Goal: Contribute content: Contribute content

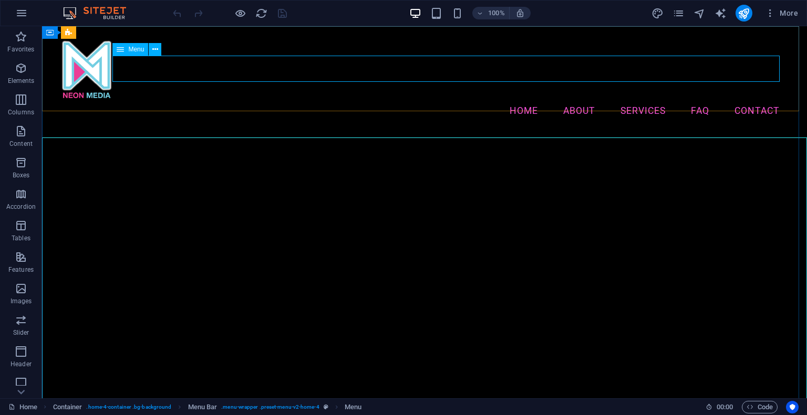
click at [137, 52] on span "Menu" at bounding box center [136, 49] width 16 height 6
select select
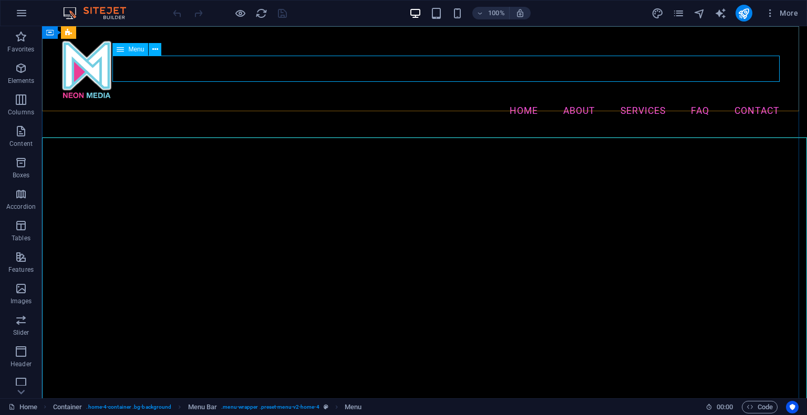
select select
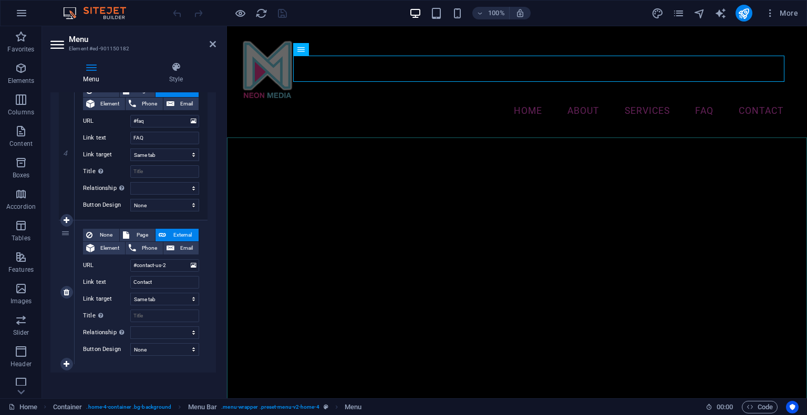
scroll to position [553, 0]
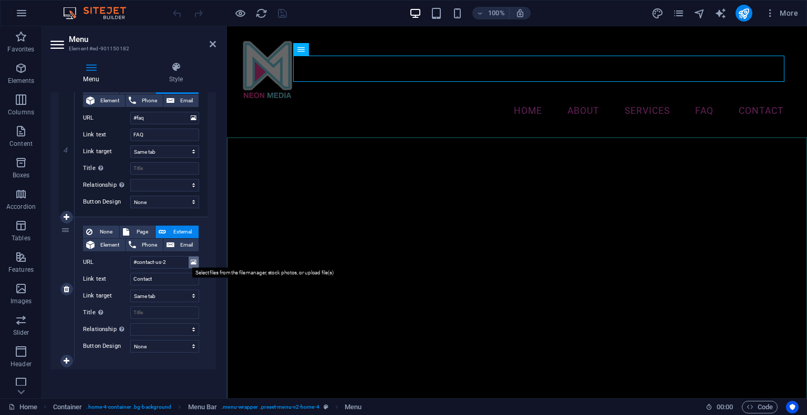
click at [191, 262] on icon at bounding box center [194, 263] width 6 height 12
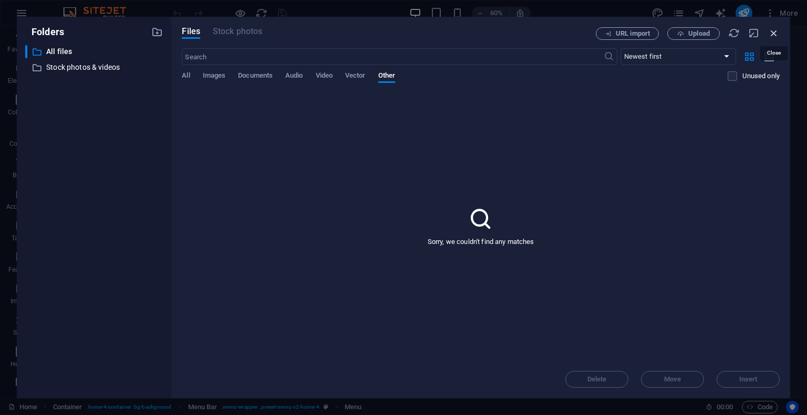
drag, startPoint x: 772, startPoint y: 34, endPoint x: 187, endPoint y: 85, distance: 587.3
click at [772, 34] on icon "button" at bounding box center [774, 33] width 12 height 12
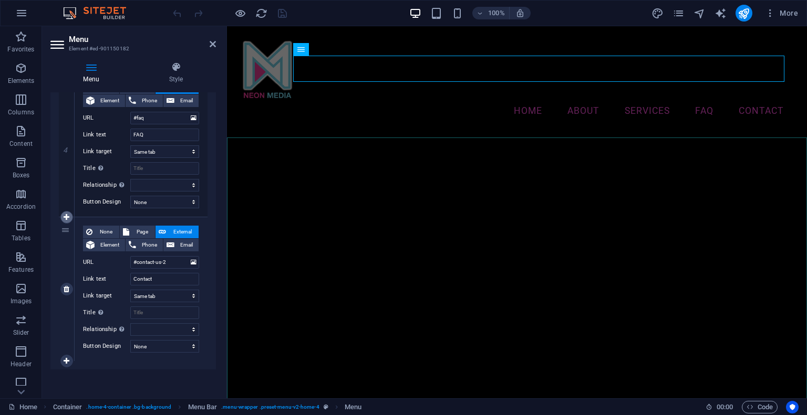
click at [64, 217] on icon at bounding box center [67, 217] width 6 height 7
select select
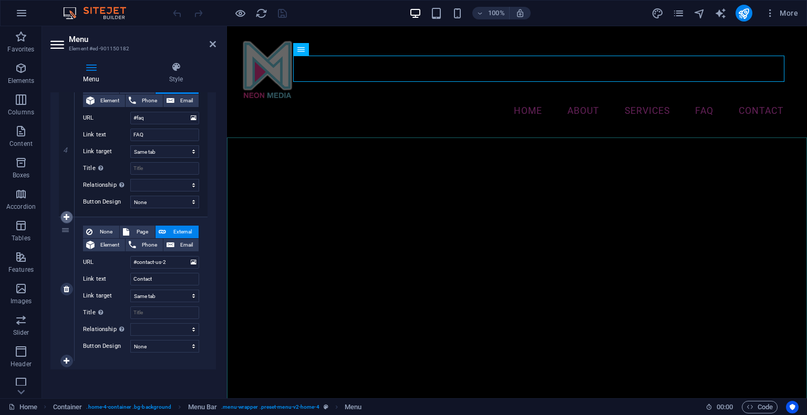
select select
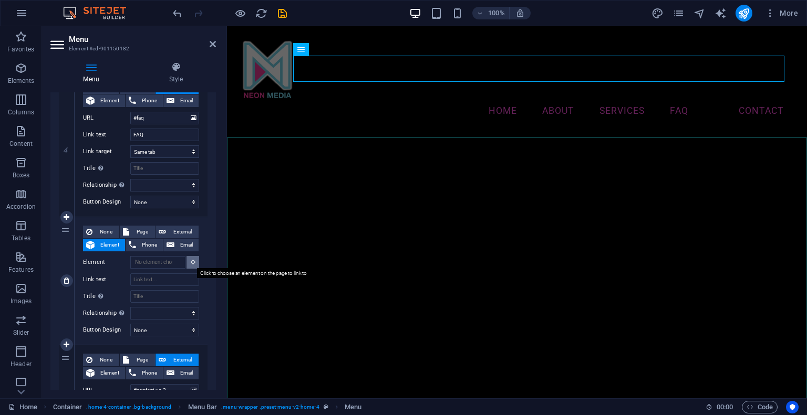
click at [192, 263] on icon at bounding box center [193, 261] width 5 height 5
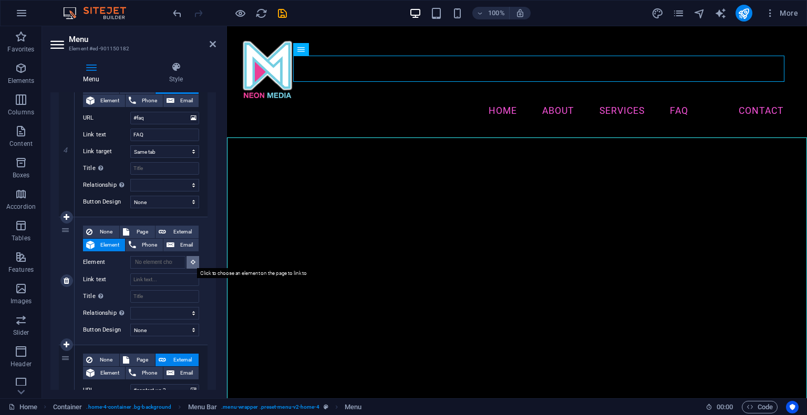
click at [192, 263] on icon at bounding box center [193, 261] width 5 height 5
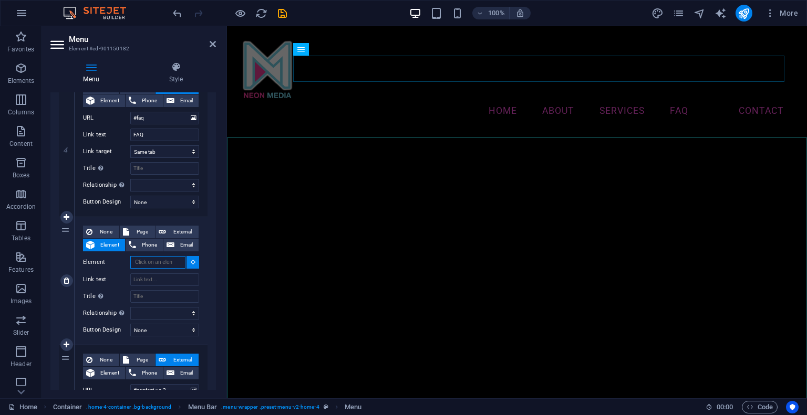
click at [164, 265] on input "Element" at bounding box center [157, 262] width 55 height 13
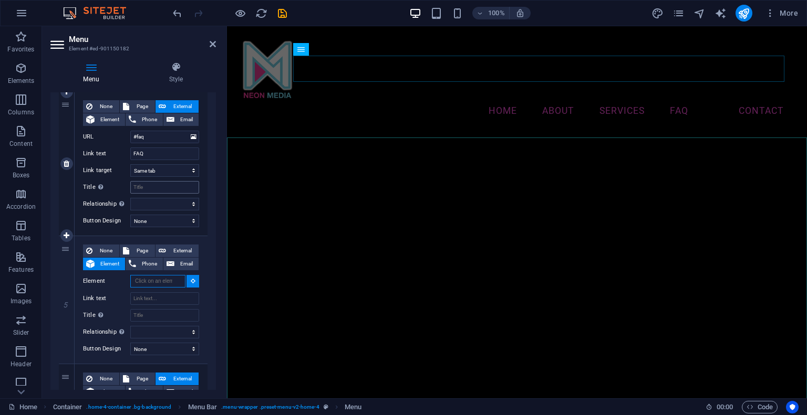
scroll to position [500, 0]
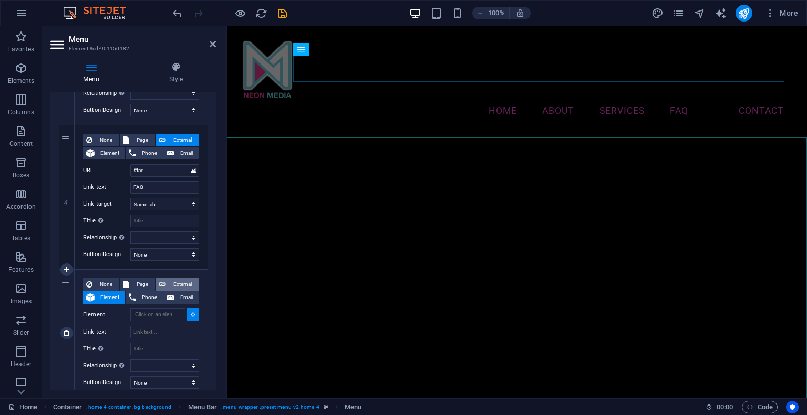
click at [176, 284] on span "External" at bounding box center [182, 284] width 26 height 13
select select
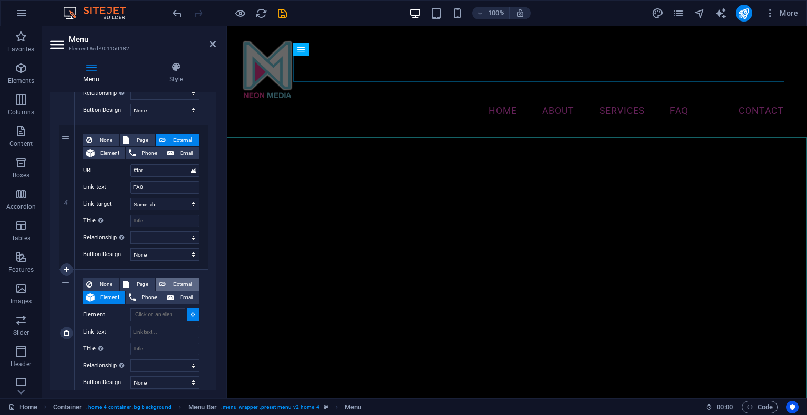
select select "blank"
select select
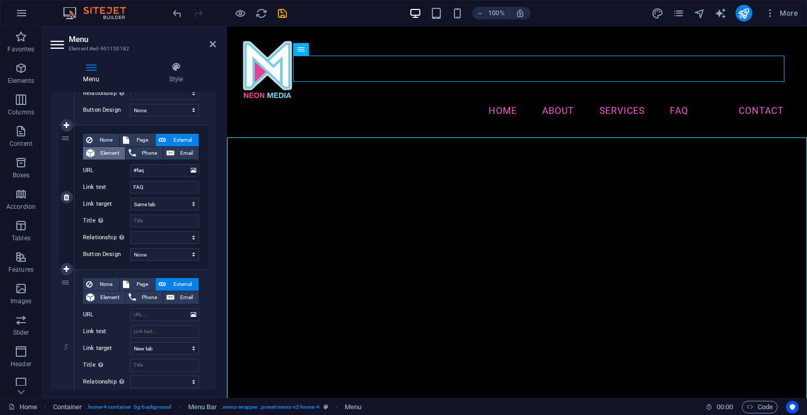
click at [98, 157] on span "Element" at bounding box center [110, 153] width 24 height 13
select select
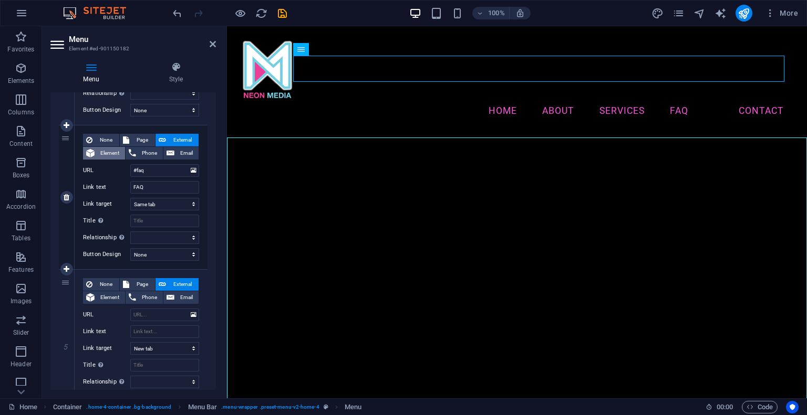
select select
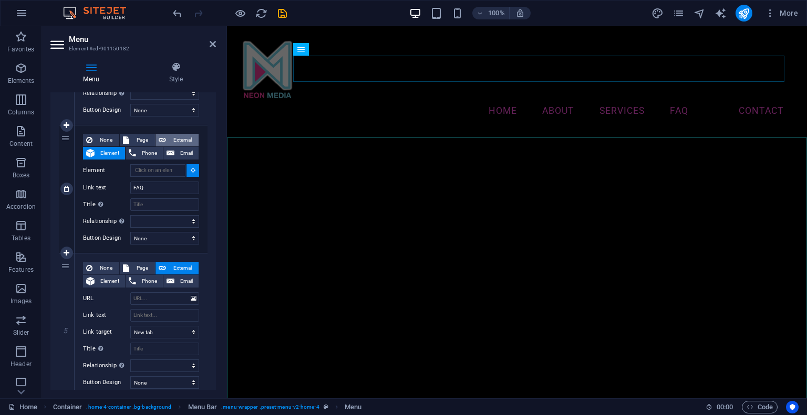
click at [186, 138] on span "External" at bounding box center [182, 140] width 26 height 13
select select
select select "blank"
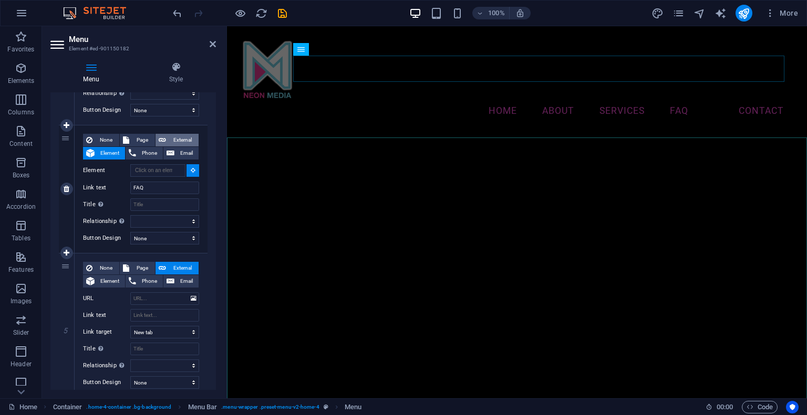
select select
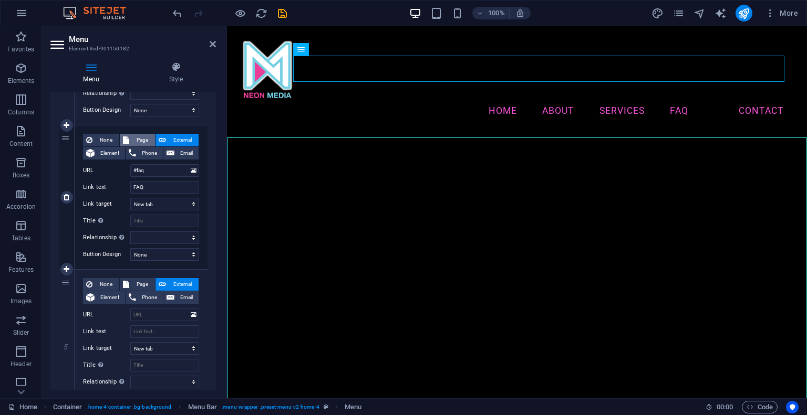
click at [143, 140] on span "Page" at bounding box center [141, 140] width 19 height 13
select select
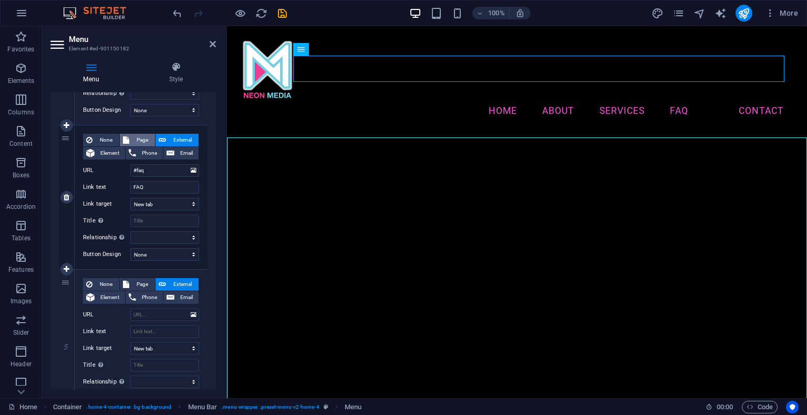
select select
click at [169, 140] on span "External" at bounding box center [182, 140] width 26 height 13
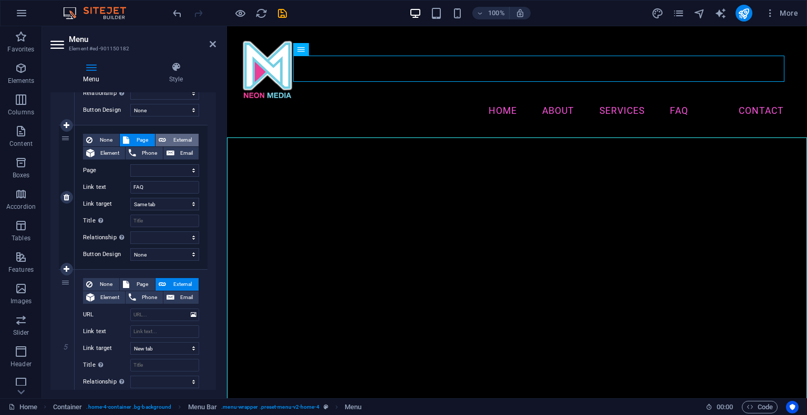
select select
select select "blank"
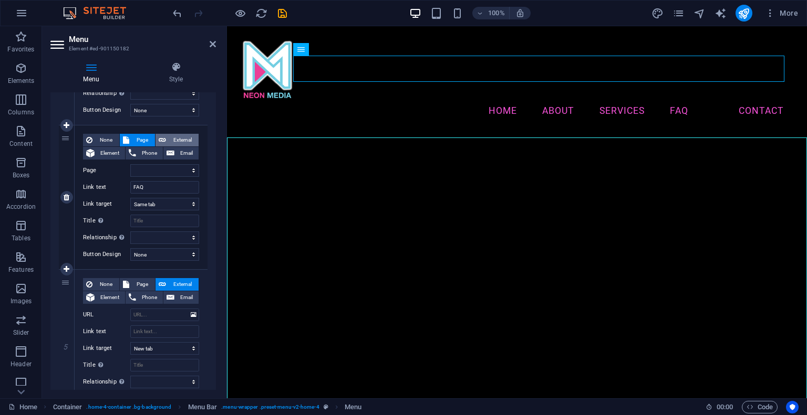
select select
click at [137, 139] on span "Page" at bounding box center [141, 140] width 19 height 13
select select
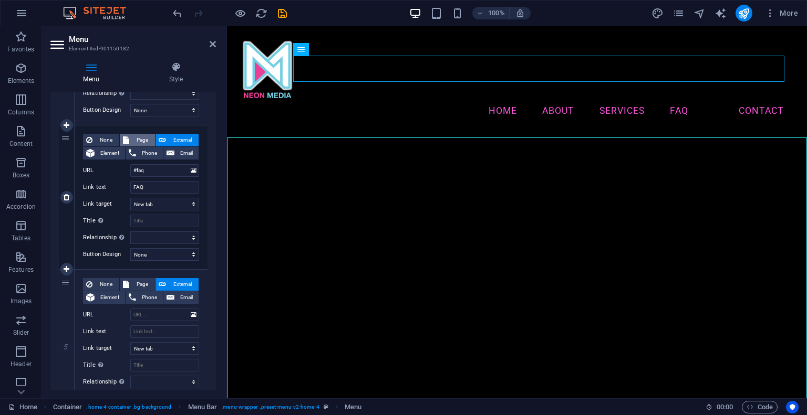
select select
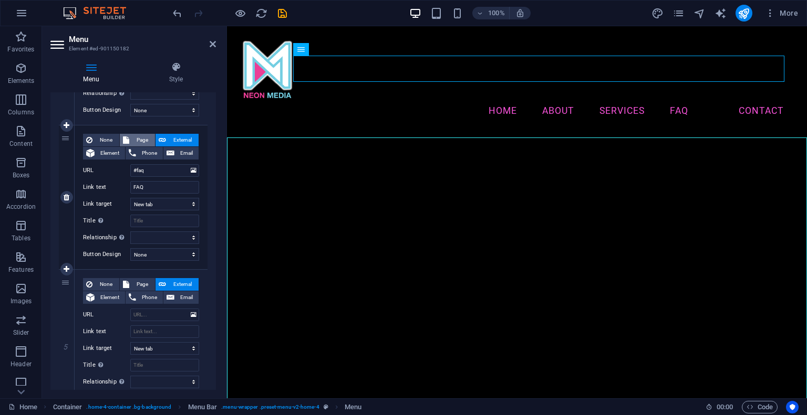
select select
click at [170, 138] on span "External" at bounding box center [182, 140] width 26 height 13
select select
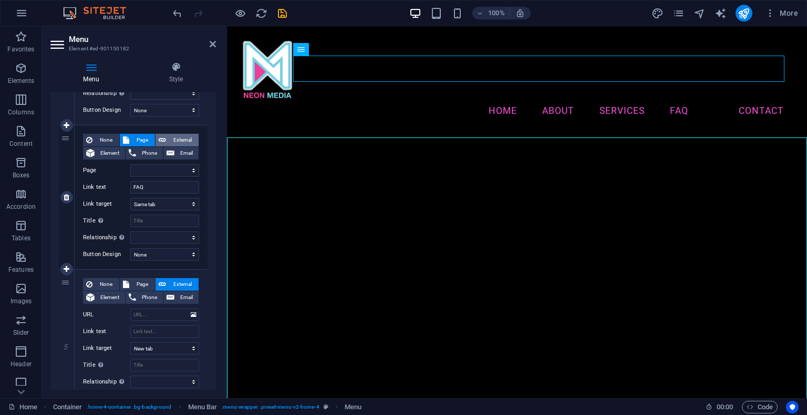
select select
select select "blank"
select select
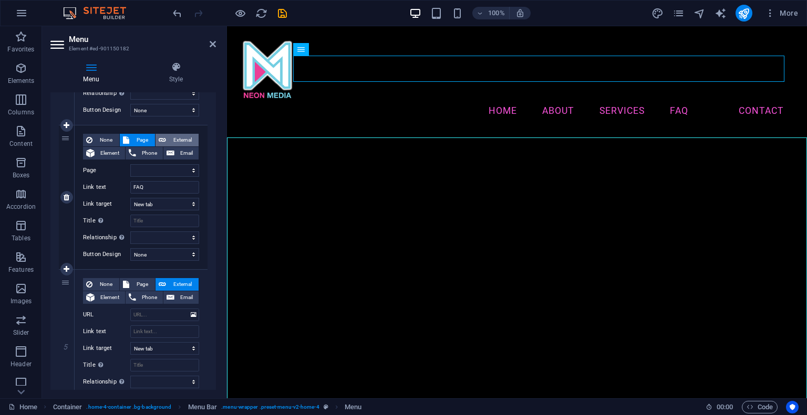
click at [170, 138] on span "External" at bounding box center [182, 140] width 26 height 13
click at [92, 67] on icon at bounding box center [90, 67] width 81 height 11
click at [149, 329] on input "Link text" at bounding box center [164, 332] width 69 height 13
type input "Ca"
select select
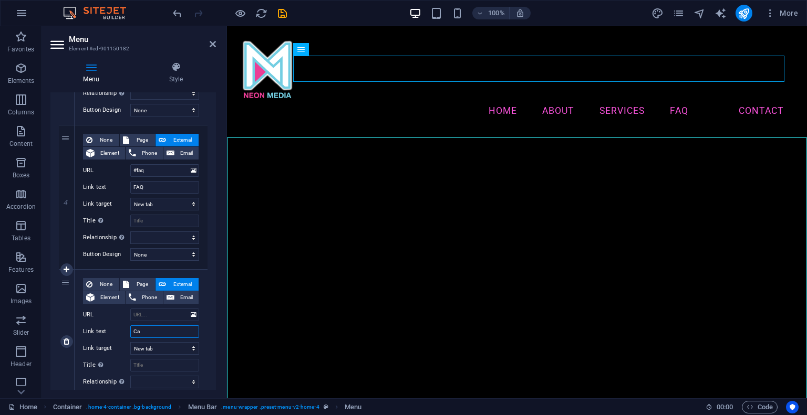
select select
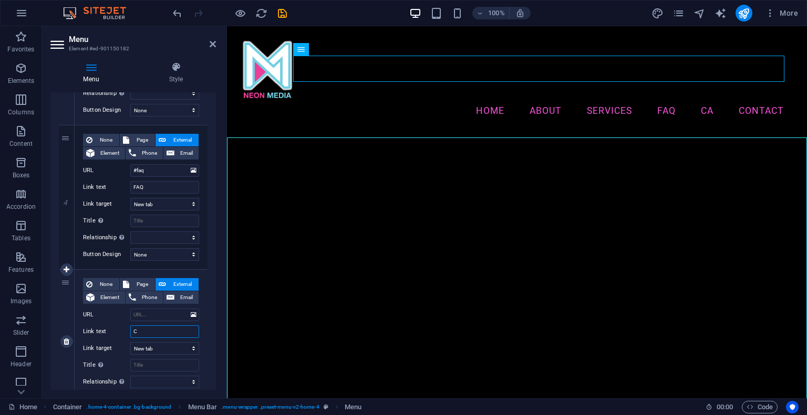
type input "CA"
select select
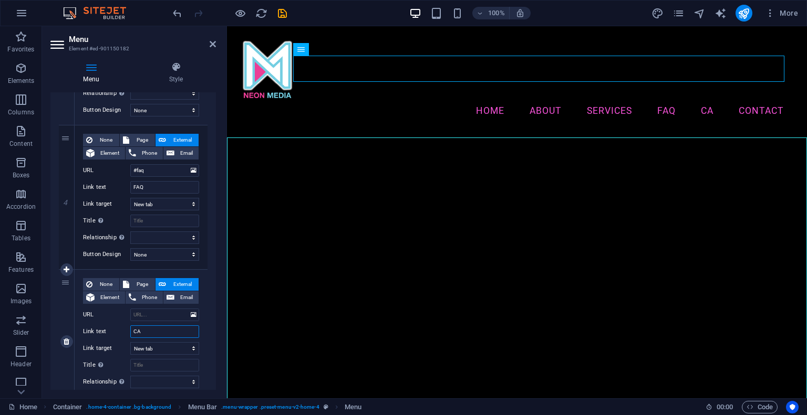
select select
type input "CAREER"
select select
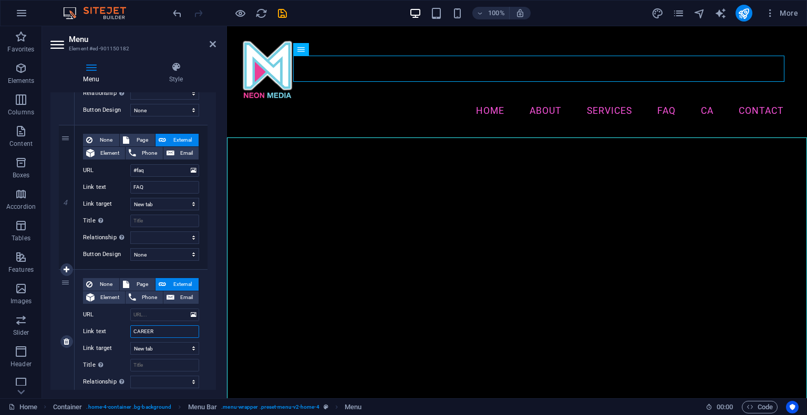
select select
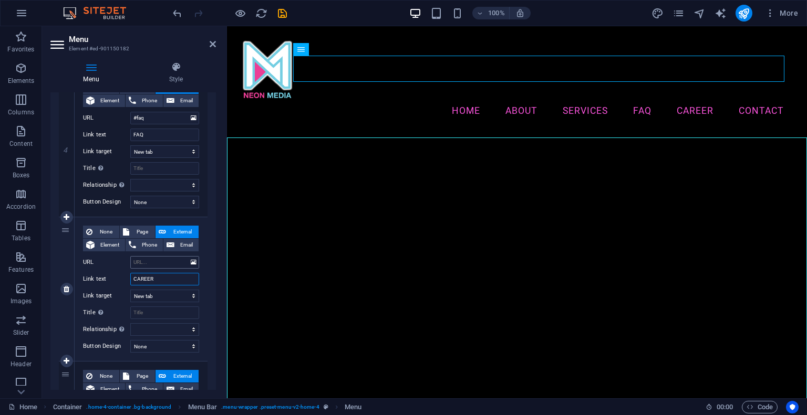
type input "CAREER"
click at [179, 262] on input "URL" at bounding box center [164, 262] width 69 height 13
click at [93, 66] on icon at bounding box center [90, 67] width 81 height 11
click at [321, 48] on span "Menu" at bounding box center [317, 49] width 16 height 6
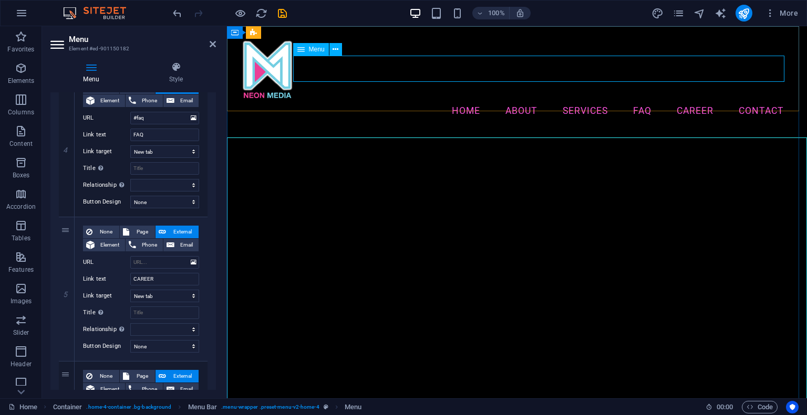
click at [462, 98] on nav "Home About Services FAQ CAREER Contact" at bounding box center [517, 111] width 551 height 26
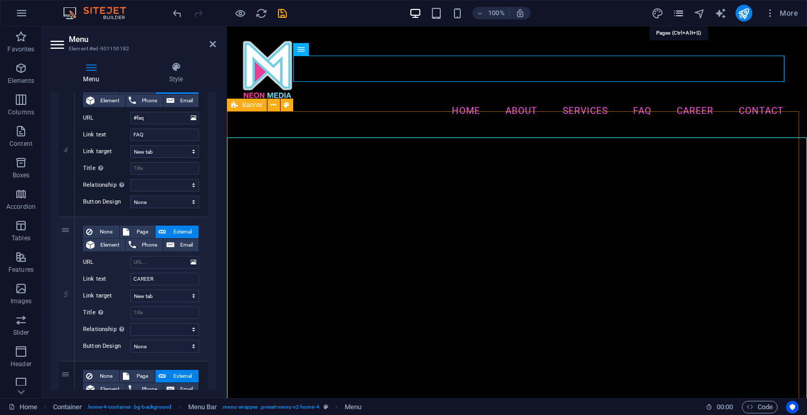
click at [678, 13] on icon "pages" at bounding box center [678, 13] width 12 height 12
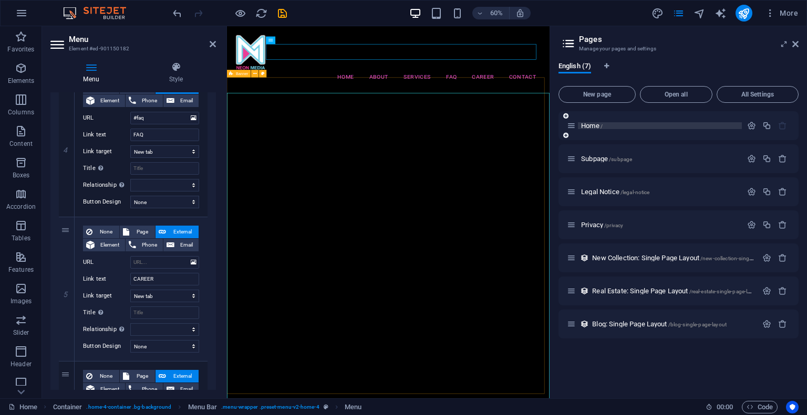
click at [608, 123] on p "Home /" at bounding box center [660, 125] width 158 height 7
click at [573, 126] on icon at bounding box center [571, 125] width 9 height 9
click at [605, 161] on span "Subpage /subpage" at bounding box center [606, 159] width 51 height 8
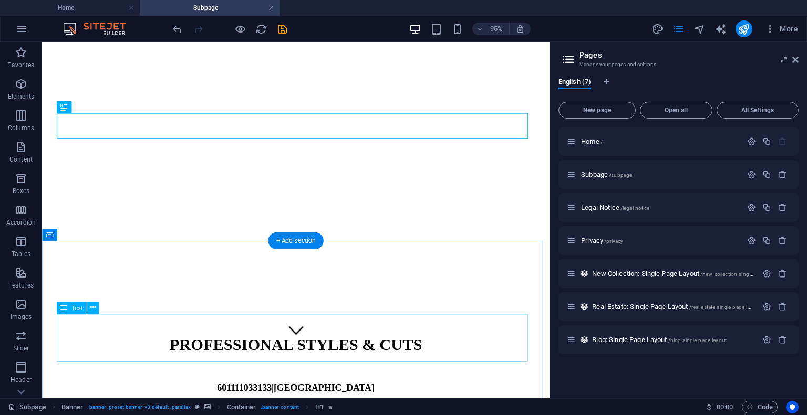
scroll to position [54, 0]
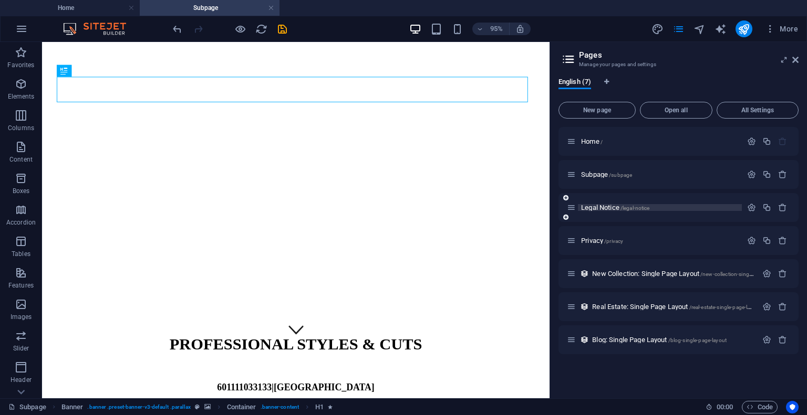
click at [612, 207] on span "Legal Notice /legal-notice" at bounding box center [615, 208] width 68 height 8
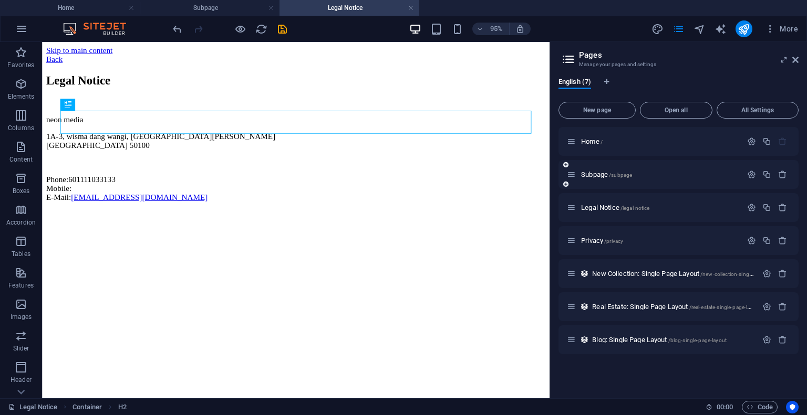
scroll to position [0, 0]
click at [595, 138] on span "Home /" at bounding box center [592, 142] width 22 height 8
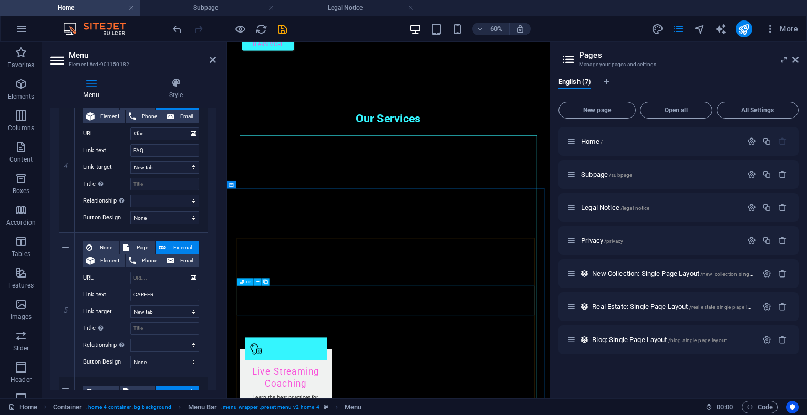
scroll to position [1313, 0]
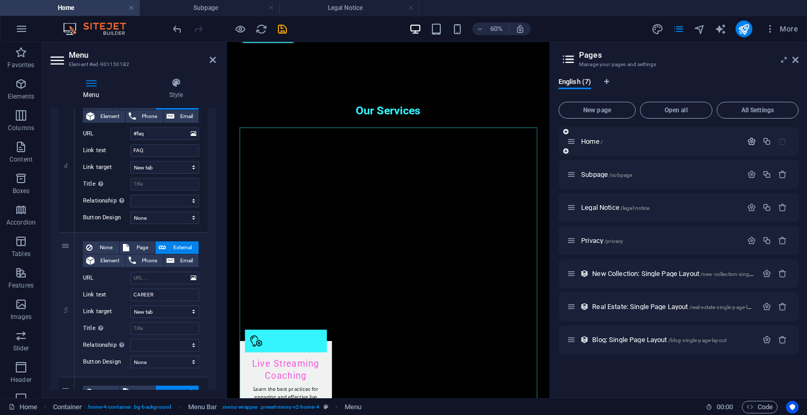
click at [748, 139] on icon "button" at bounding box center [751, 141] width 9 height 9
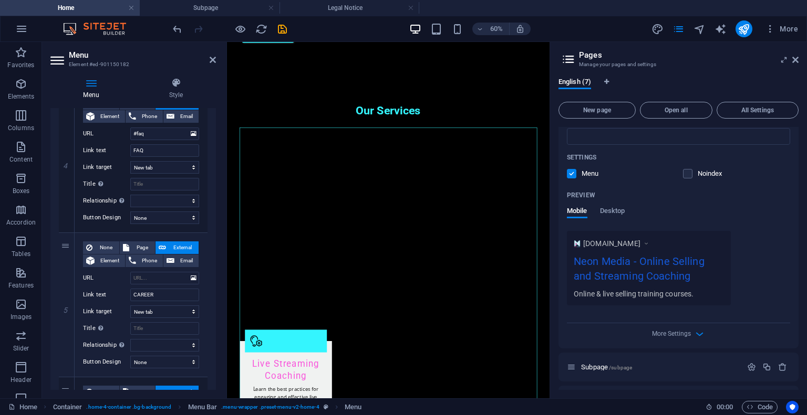
scroll to position [263, 0]
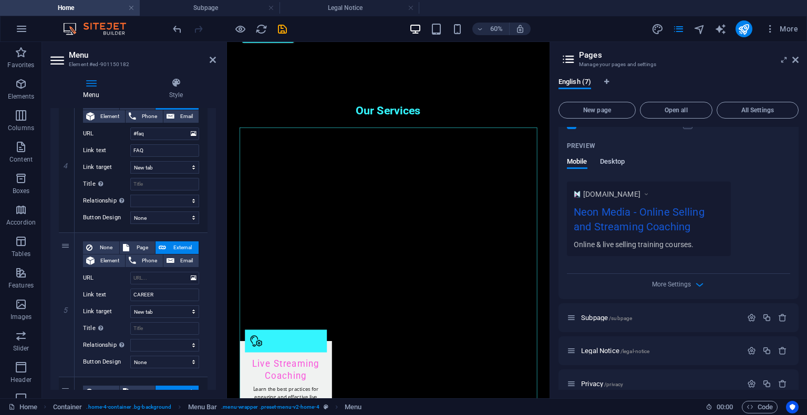
click at [609, 169] on button "Desktop" at bounding box center [612, 164] width 25 height 12
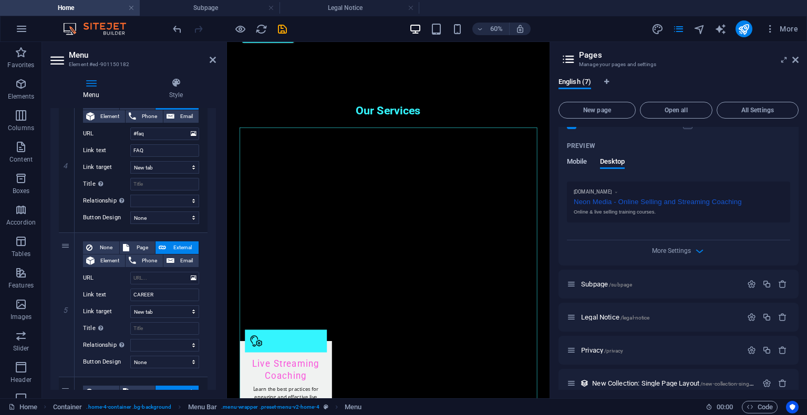
click at [571, 163] on span "Mobile" at bounding box center [577, 162] width 20 height 15
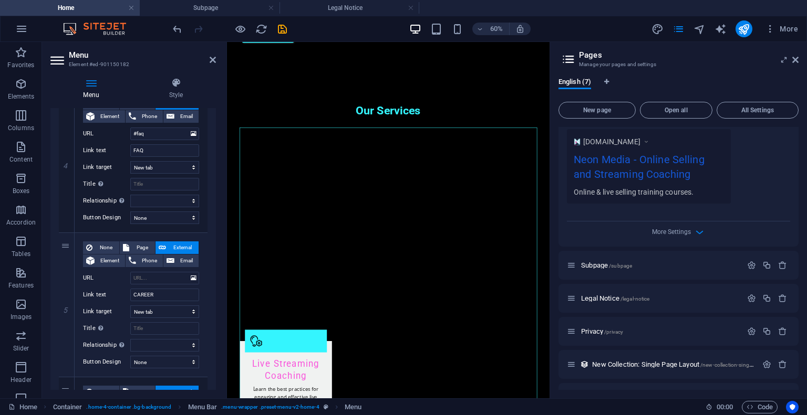
scroll to position [374, 0]
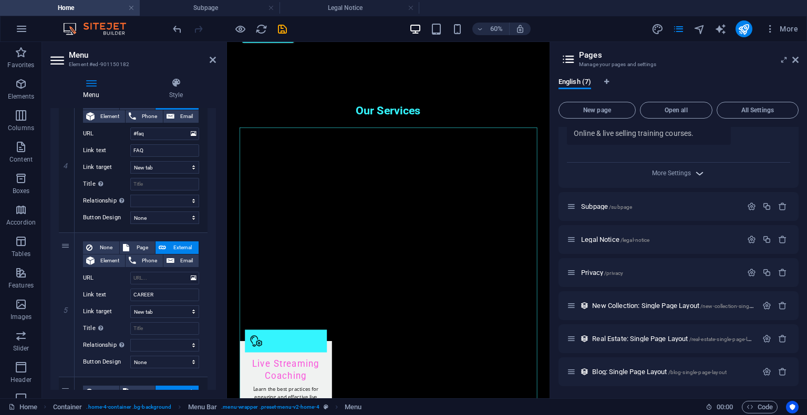
click at [695, 168] on icon "button" at bounding box center [699, 174] width 12 height 12
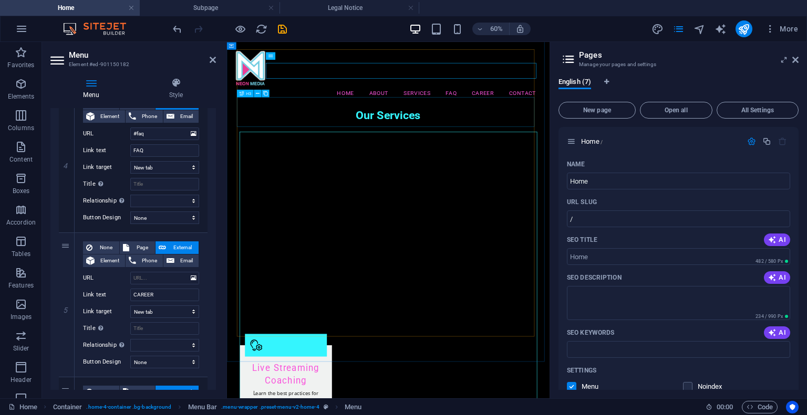
scroll to position [1228, 0]
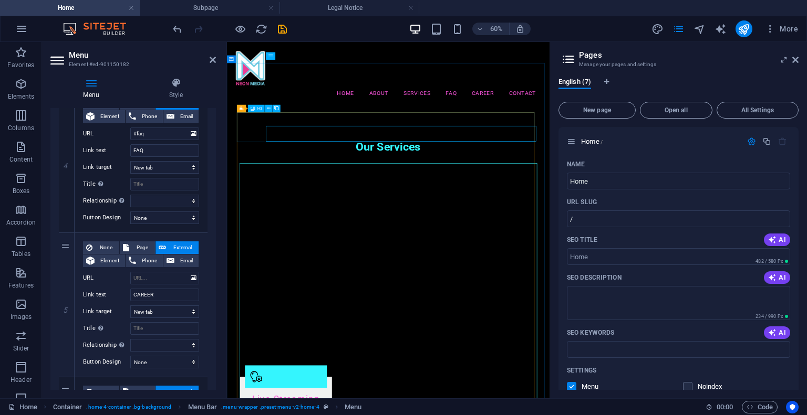
click at [250, 111] on div "H3" at bounding box center [256, 108] width 17 height 7
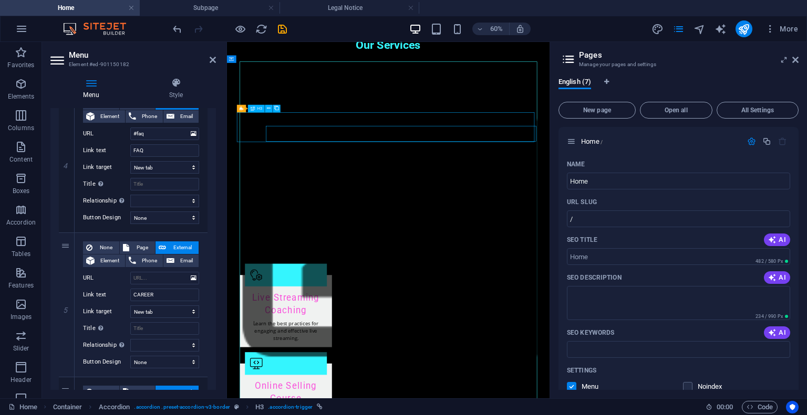
scroll to position [1127, 0]
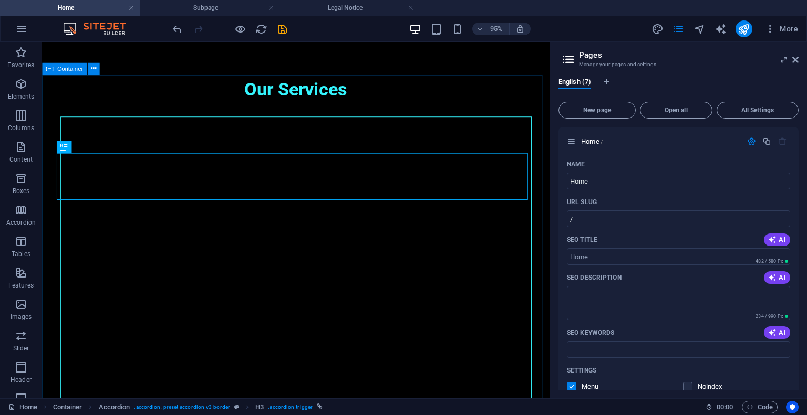
click at [65, 66] on span "Container" at bounding box center [70, 69] width 26 height 6
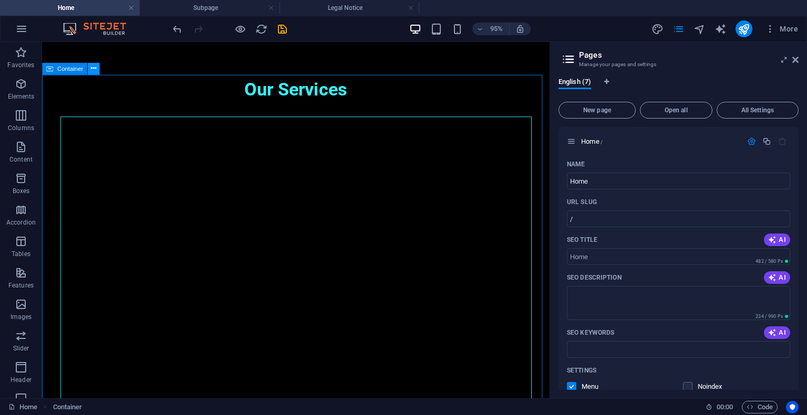
click at [92, 71] on icon at bounding box center [93, 69] width 5 height 11
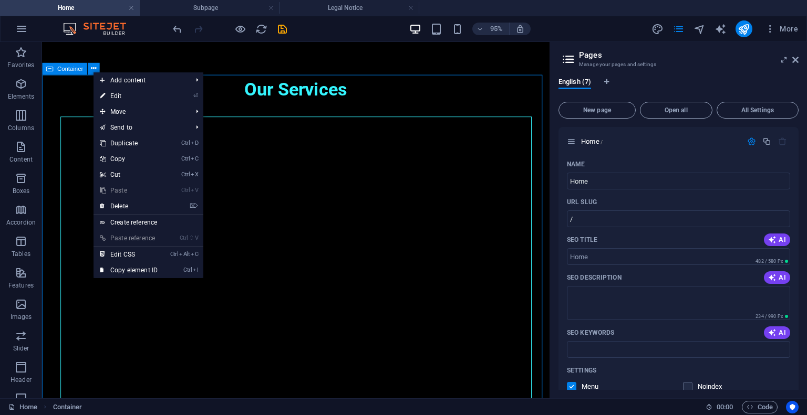
click at [71, 69] on span "Container" at bounding box center [70, 69] width 26 height 6
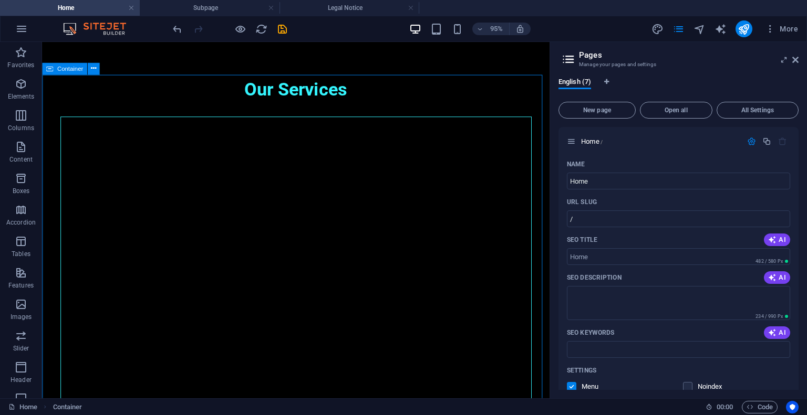
click at [71, 69] on span "Container" at bounding box center [70, 69] width 26 height 6
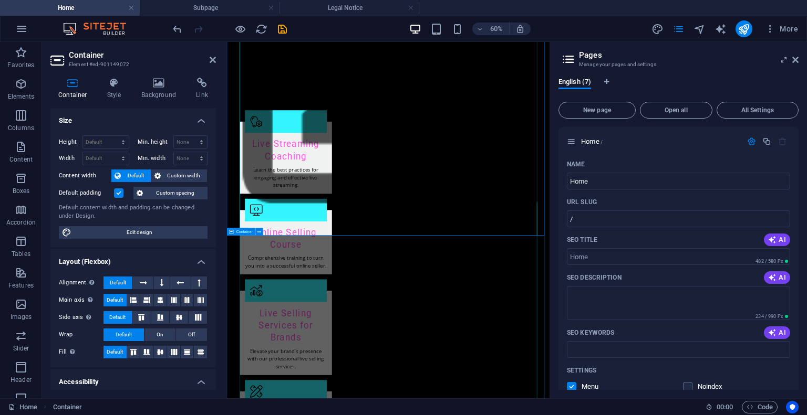
scroll to position [1786, 0]
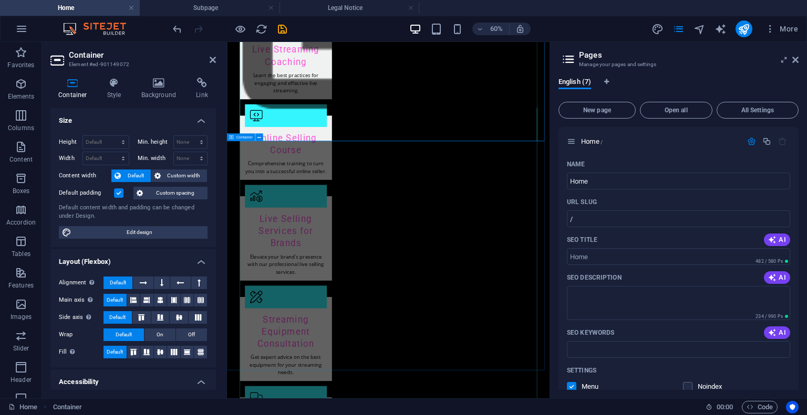
click at [235, 138] on div "Container" at bounding box center [241, 136] width 28 height 7
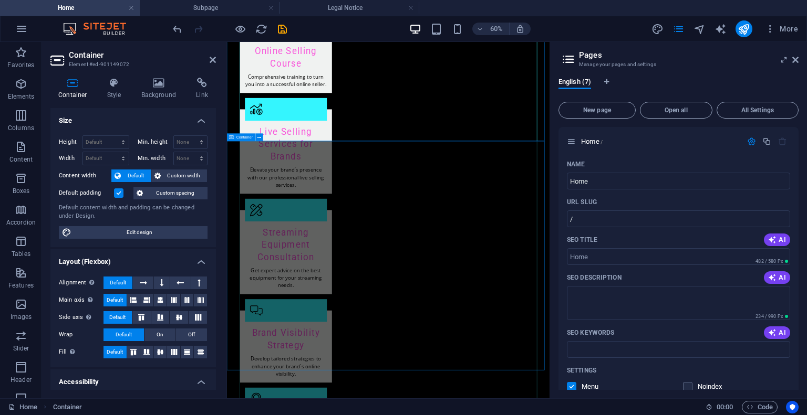
scroll to position [1599, 0]
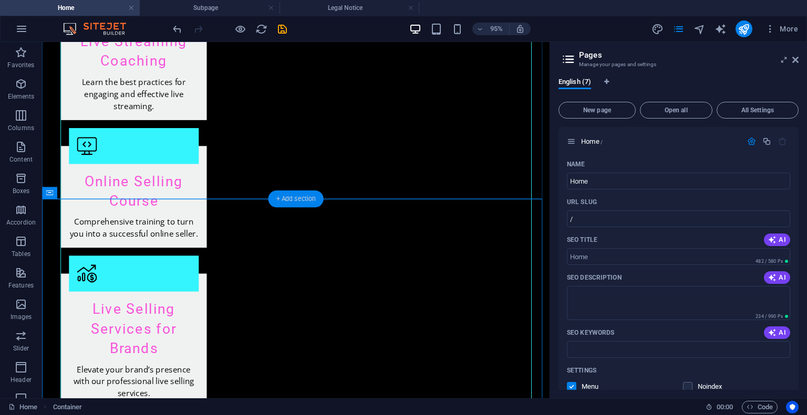
click at [291, 196] on div "+ Add section" at bounding box center [295, 199] width 55 height 17
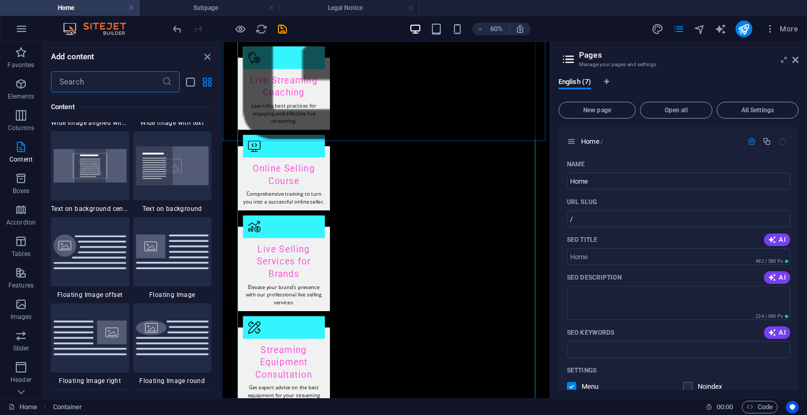
scroll to position [2100, 0]
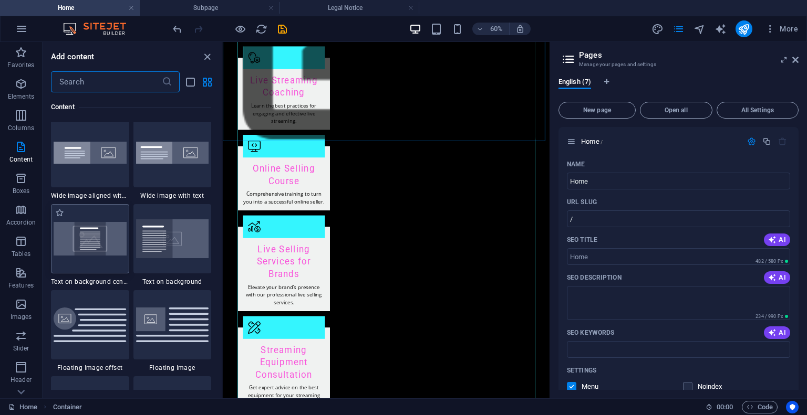
click at [82, 234] on img at bounding box center [90, 238] width 73 height 33
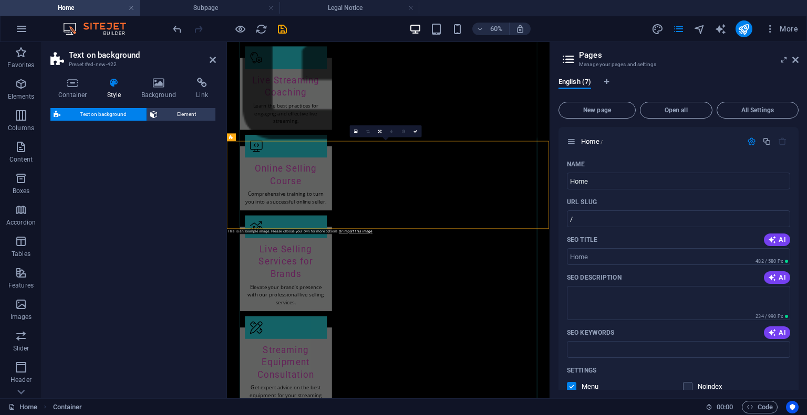
select select "%"
select select "rem"
select select "px"
select select "preset-fullscreen-text-on-background-v2-centered"
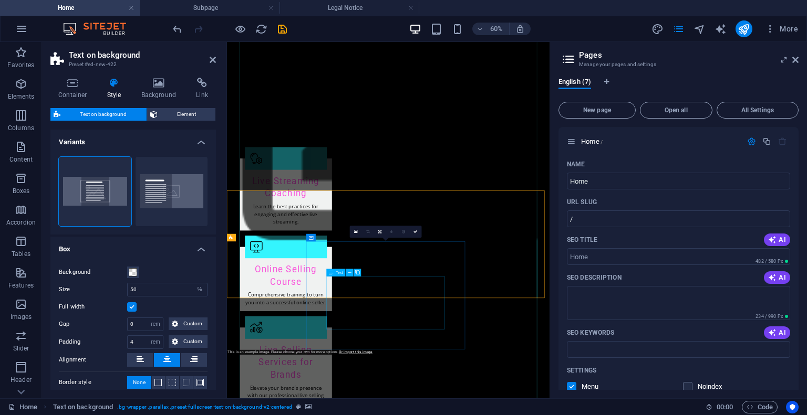
scroll to position [1628, 0]
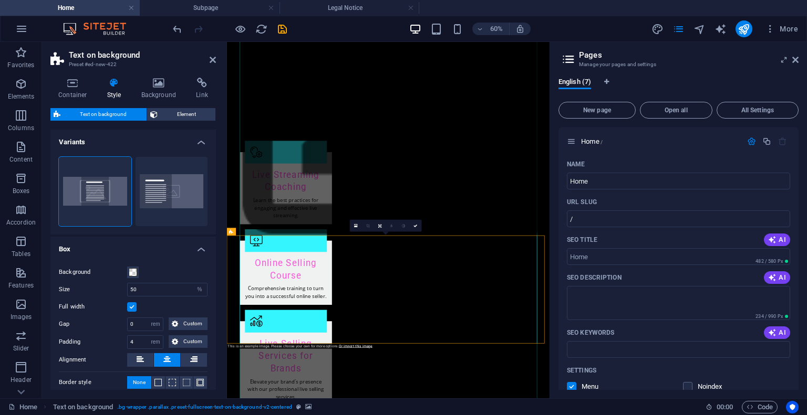
click at [174, 193] on div "Default" at bounding box center [172, 191] width 72 height 69
click at [149, 175] on button "Default" at bounding box center [172, 191] width 72 height 69
click at [113, 199] on button "Centered" at bounding box center [95, 191] width 72 height 69
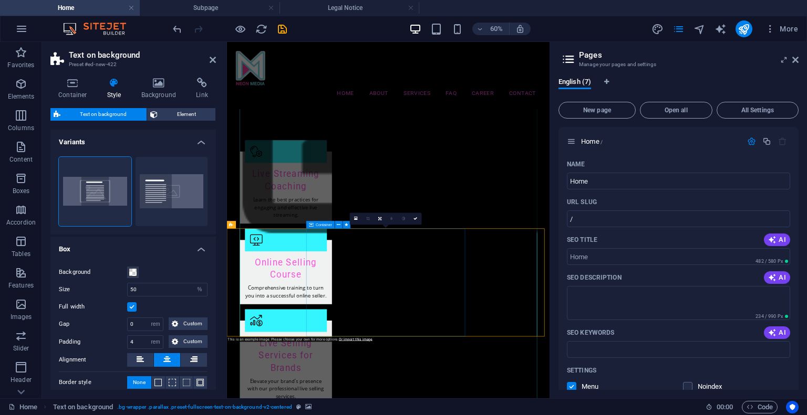
scroll to position [1543, 0]
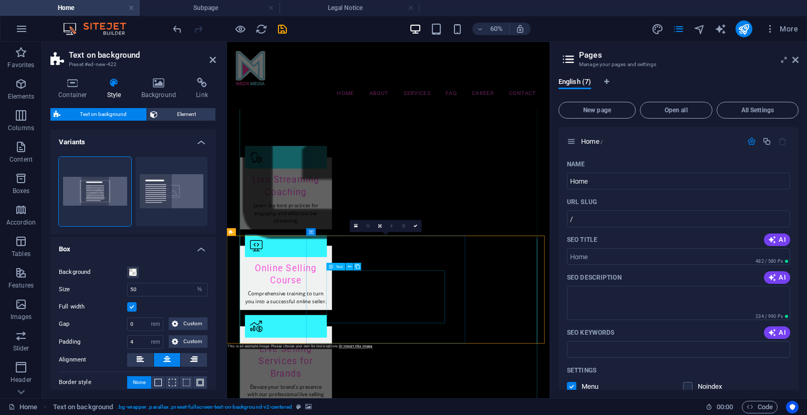
click at [211, 59] on icon at bounding box center [213, 60] width 6 height 8
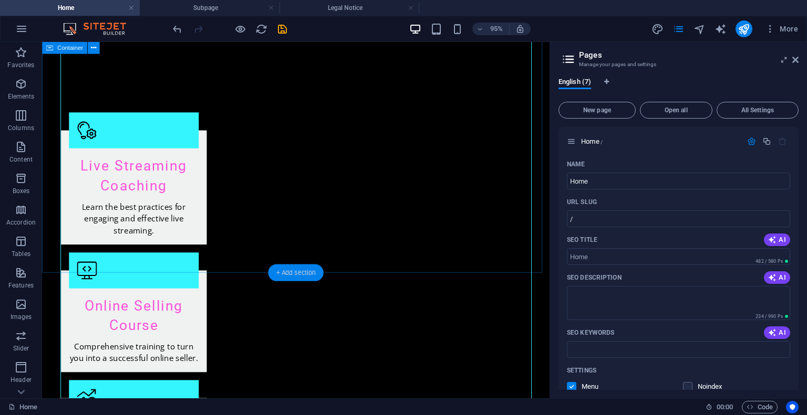
scroll to position [1522, 0]
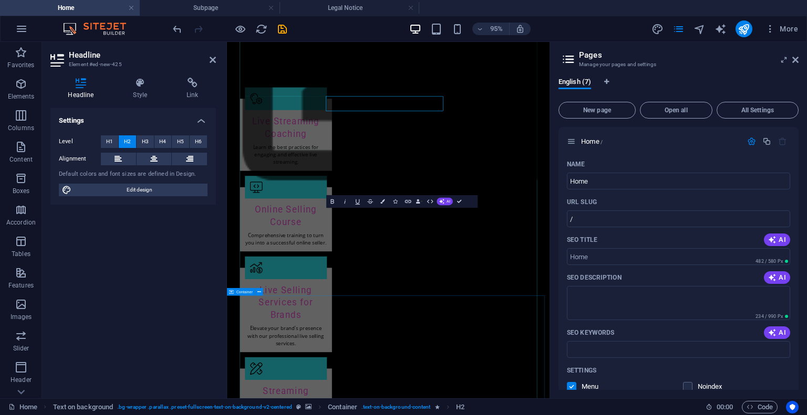
scroll to position [1708, 0]
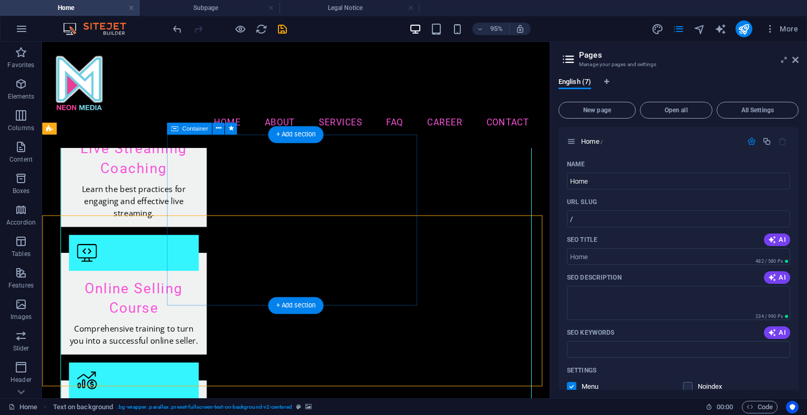
scroll to position [1489, 0]
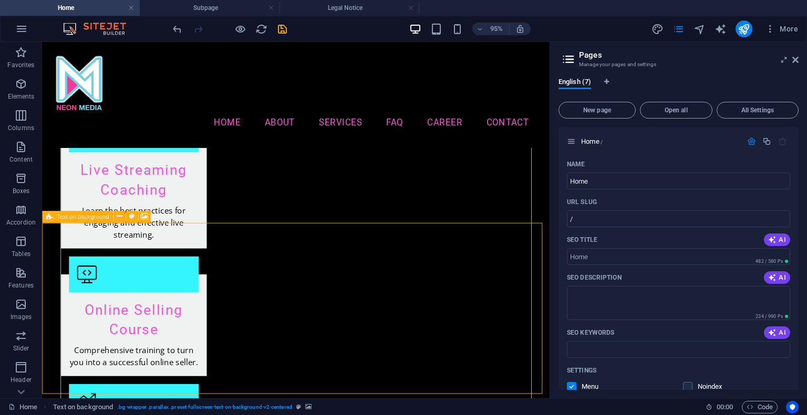
click at [52, 216] on icon at bounding box center [49, 217] width 6 height 12
click at [75, 217] on span "Text on background" at bounding box center [83, 217] width 53 height 6
select select "%"
select select "rem"
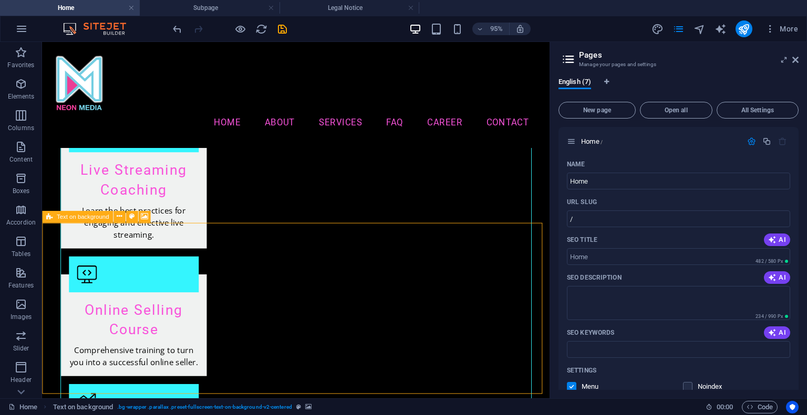
select select "rem"
select select "px"
select select "preset-fullscreen-text-on-background-v2-centered"
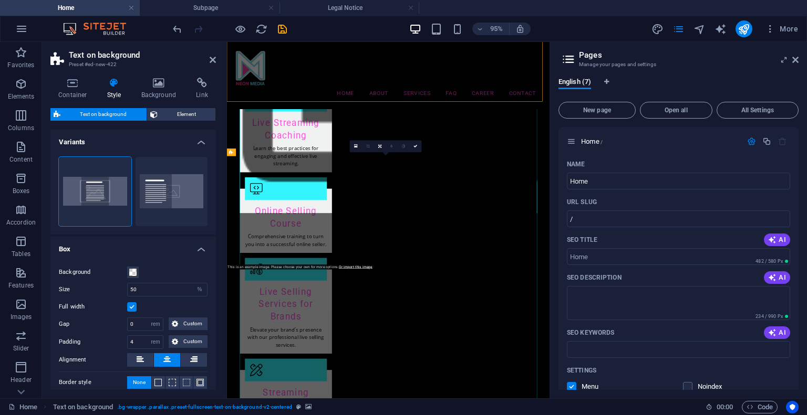
scroll to position [1761, 0]
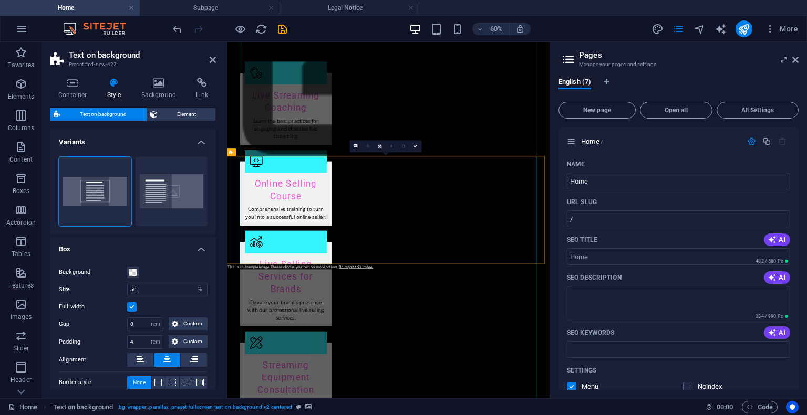
click at [114, 86] on icon at bounding box center [114, 83] width 30 height 11
click at [199, 140] on h4 "Variants" at bounding box center [132, 139] width 165 height 19
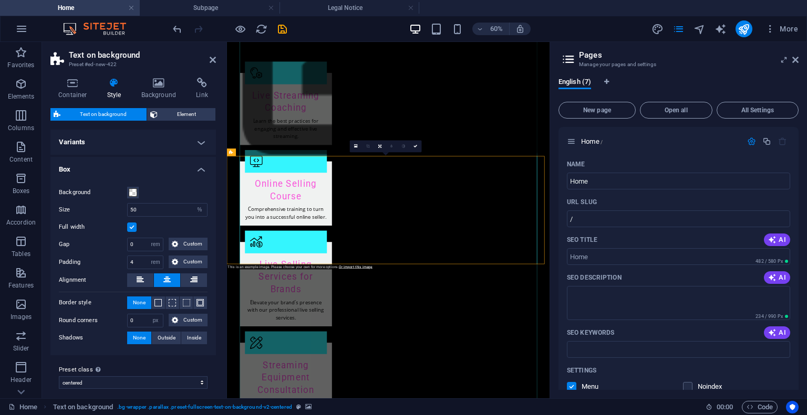
click at [199, 140] on h4 "Variants" at bounding box center [132, 142] width 165 height 25
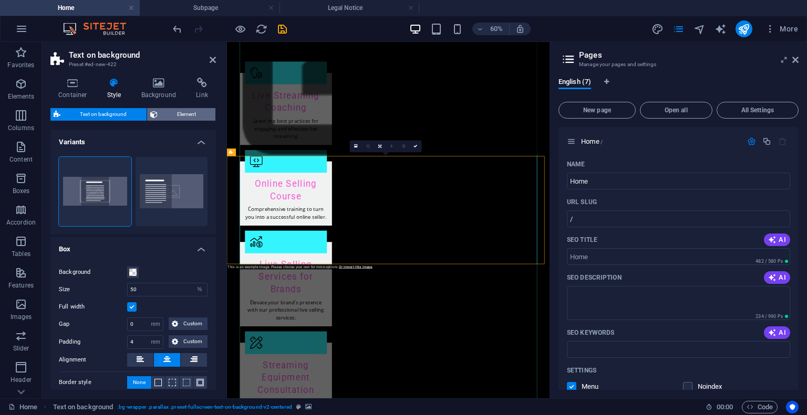
click at [172, 119] on span "Element" at bounding box center [187, 114] width 52 height 13
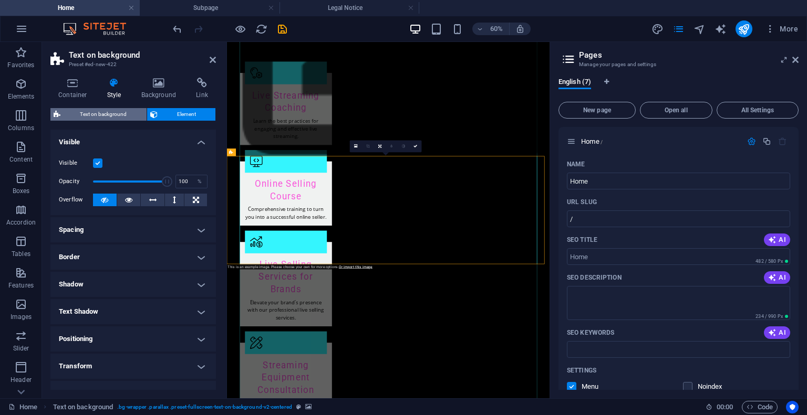
click at [90, 119] on span "Text on background" at bounding box center [104, 114] width 80 height 13
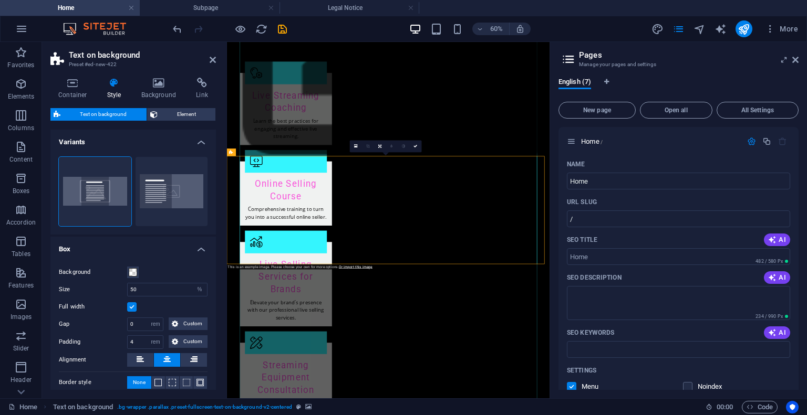
click at [97, 140] on h4 "Variants" at bounding box center [132, 139] width 165 height 19
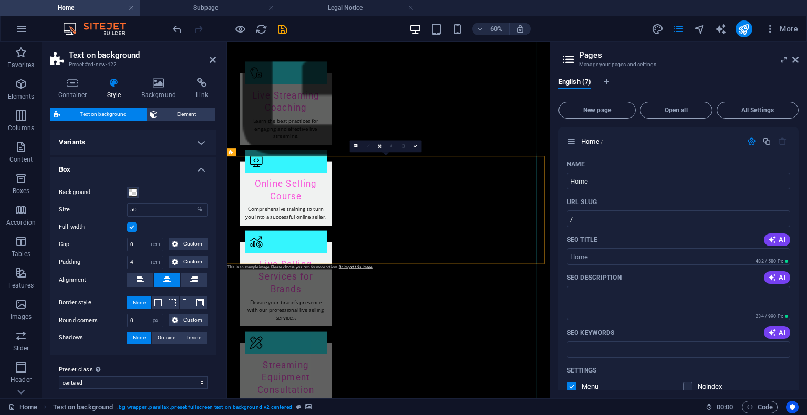
click at [100, 139] on h4 "Variants" at bounding box center [132, 142] width 165 height 25
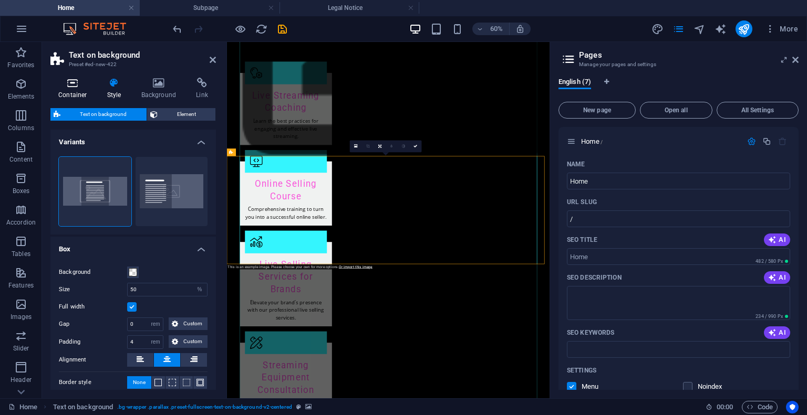
click at [68, 81] on icon at bounding box center [72, 83] width 45 height 11
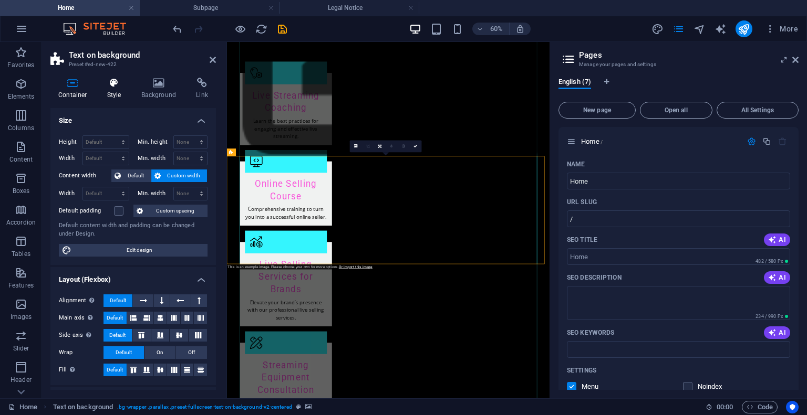
click at [115, 89] on h4 "Style" at bounding box center [116, 89] width 34 height 22
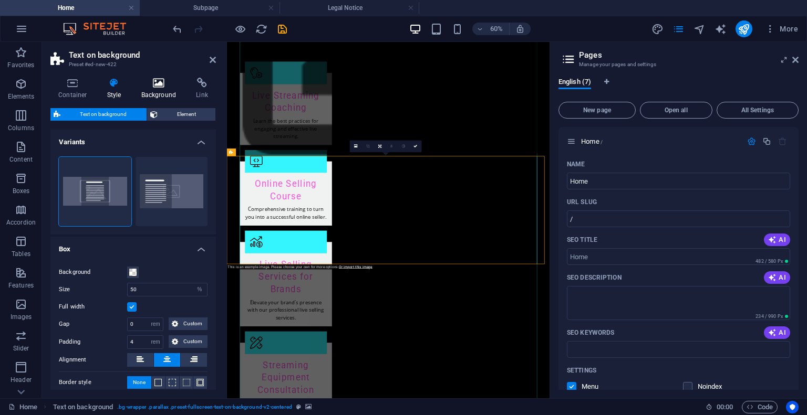
click at [155, 92] on h4 "Background" at bounding box center [160, 89] width 55 height 22
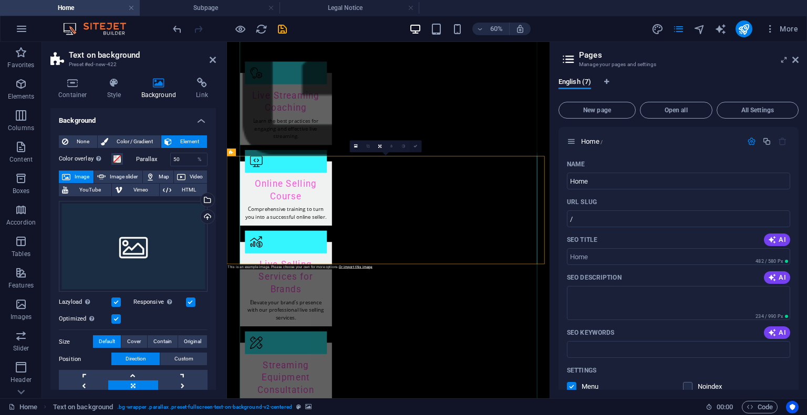
click at [412, 147] on link at bounding box center [416, 146] width 12 height 12
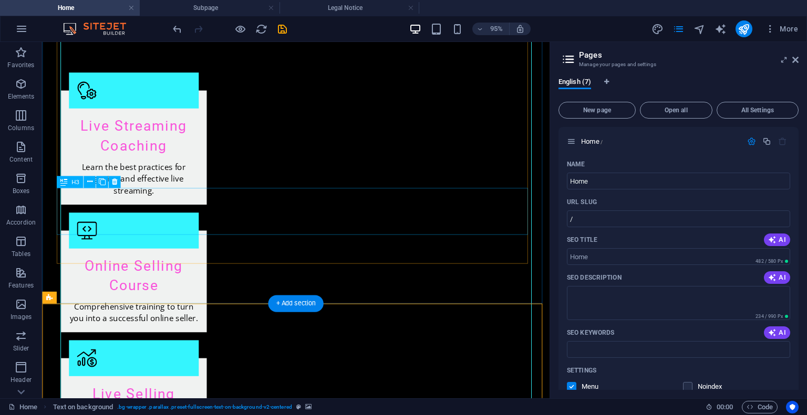
scroll to position [1574, 0]
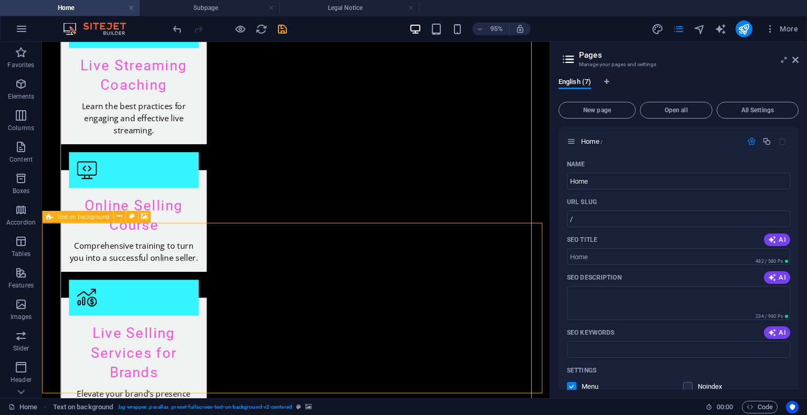
click at [45, 218] on div "Text on background" at bounding box center [77, 217] width 71 height 12
click at [119, 217] on icon at bounding box center [119, 217] width 5 height 11
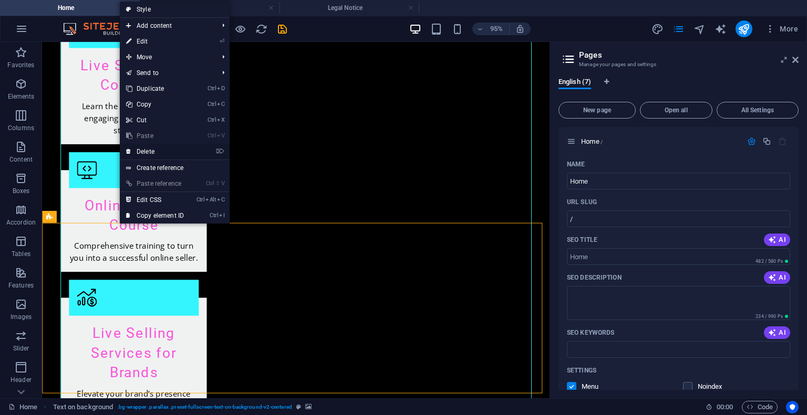
click at [153, 152] on link "⌦ Delete" at bounding box center [155, 152] width 70 height 16
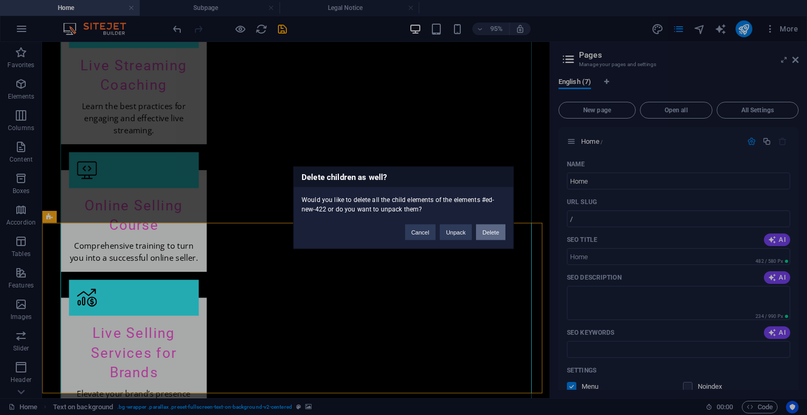
drag, startPoint x: 484, startPoint y: 234, endPoint x: 444, endPoint y: 201, distance: 51.8
click at [484, 234] on button "Delete" at bounding box center [490, 232] width 29 height 16
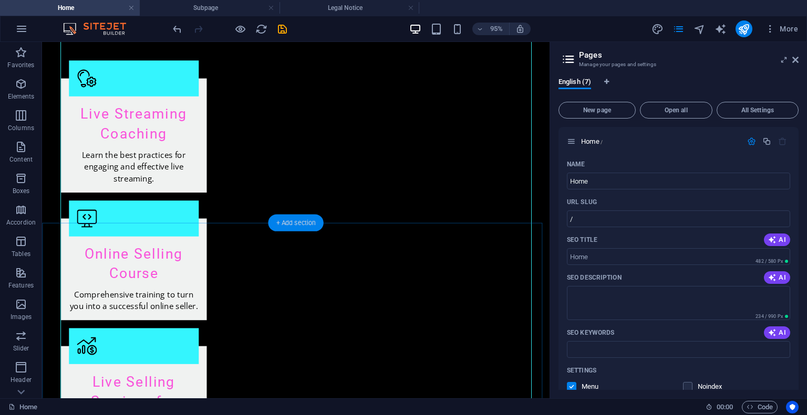
click at [308, 227] on div "+ Add section" at bounding box center [295, 222] width 55 height 17
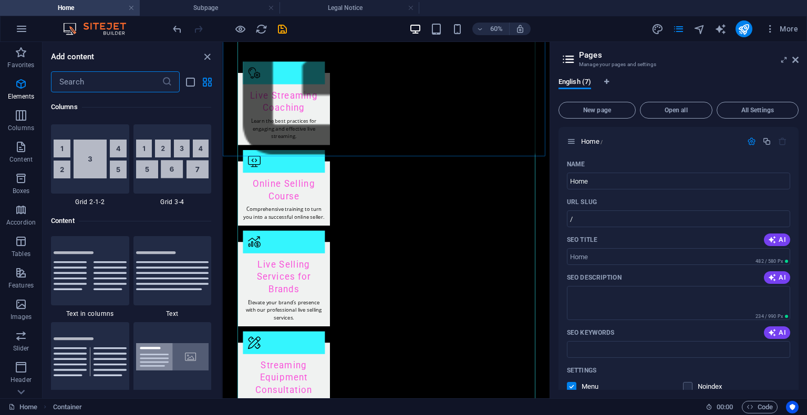
scroll to position [1838, 0]
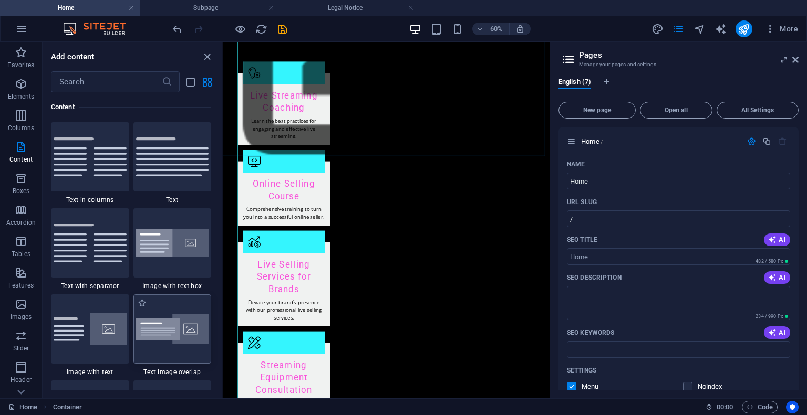
drag, startPoint x: 153, startPoint y: 324, endPoint x: 207, endPoint y: 493, distance: 176.9
click at [153, 324] on img at bounding box center [172, 329] width 73 height 31
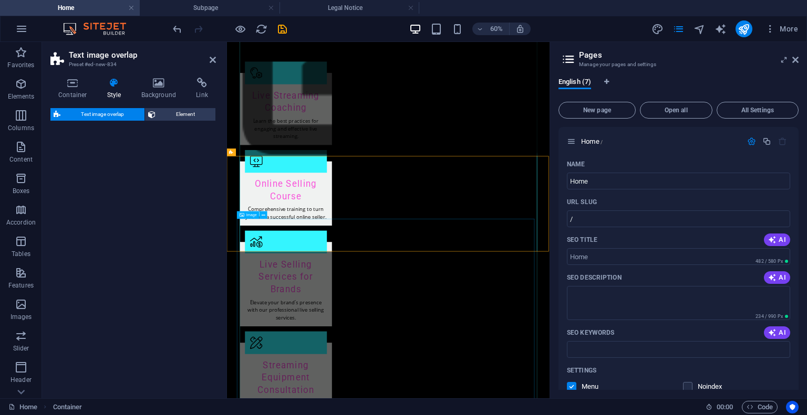
select select "rem"
select select "px"
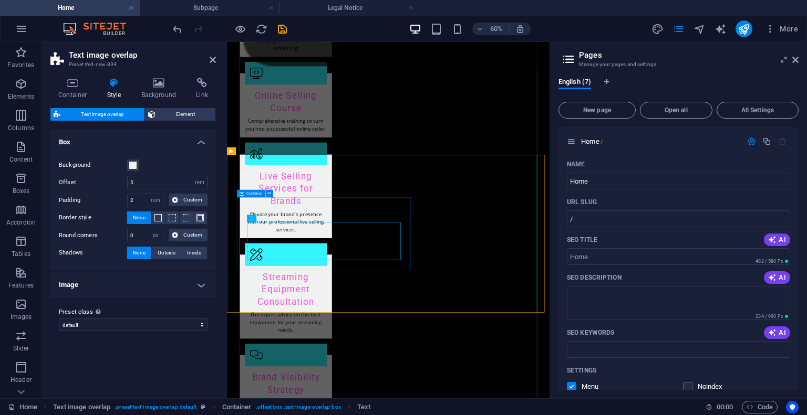
scroll to position [1918, 0]
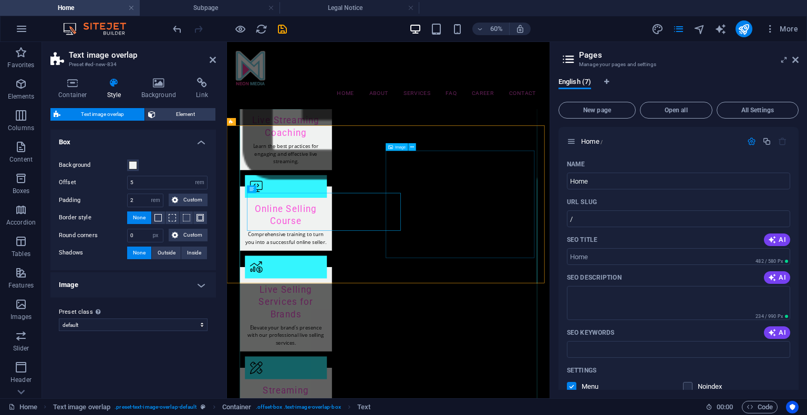
scroll to position [1625, 0]
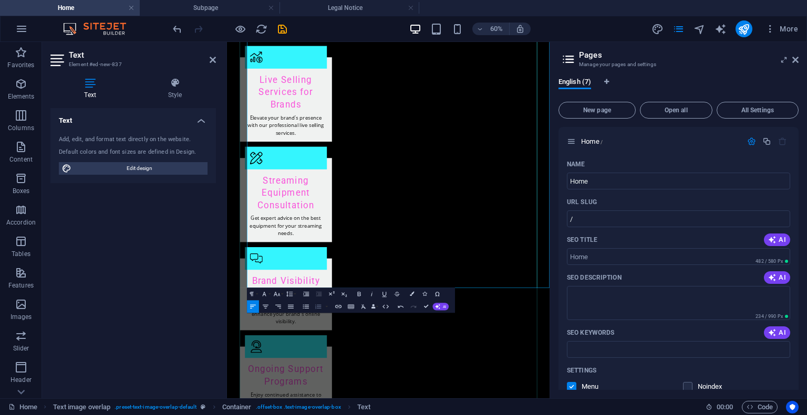
scroll to position [2101, 0]
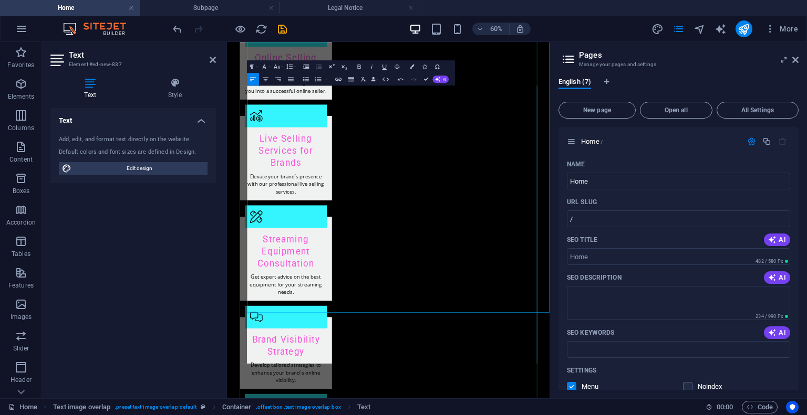
scroll to position [1962, 0]
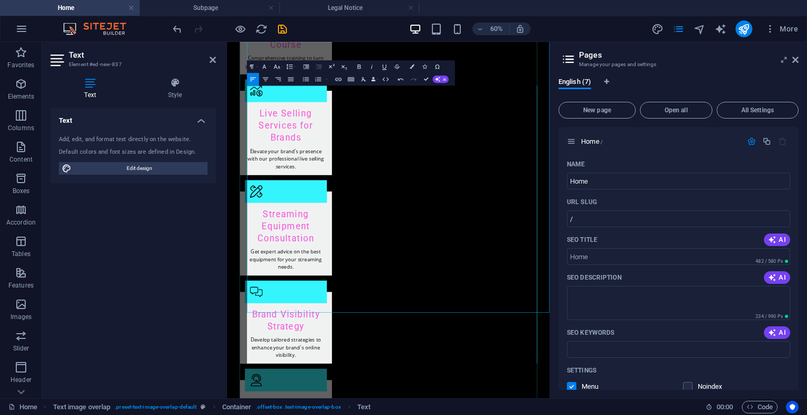
drag, startPoint x: 761, startPoint y: 418, endPoint x: 778, endPoint y: 295, distance: 124.1
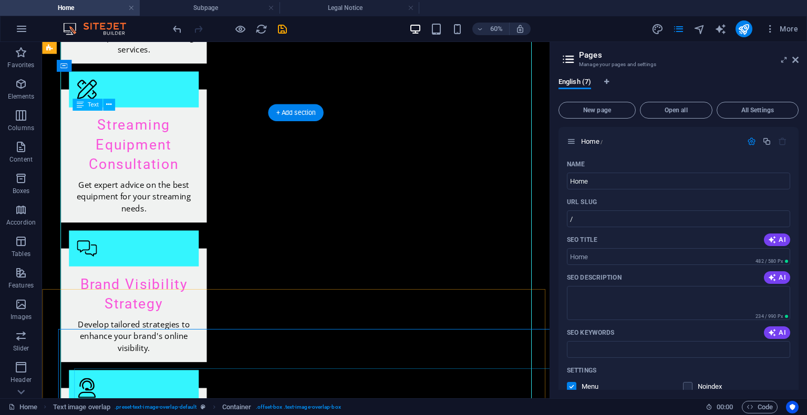
scroll to position [1775, 0]
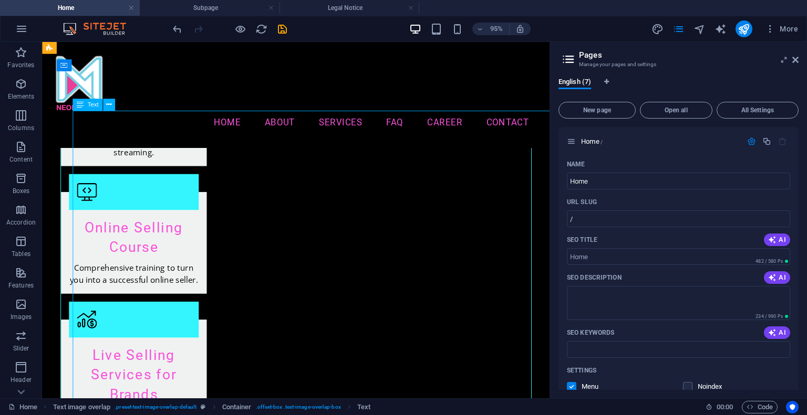
scroll to position [1962, 0]
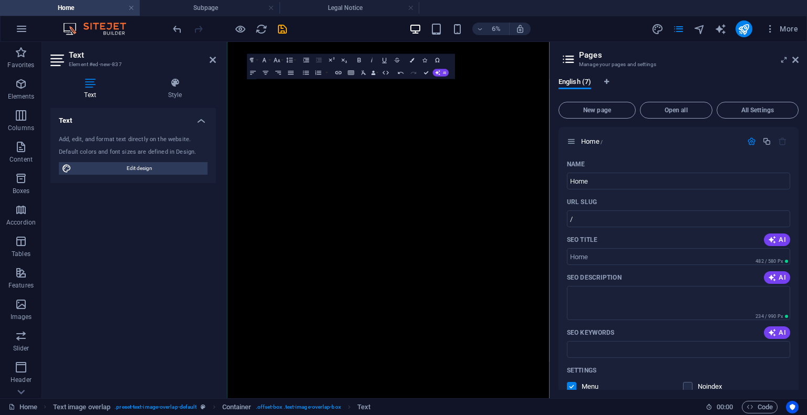
scroll to position [1973, 0]
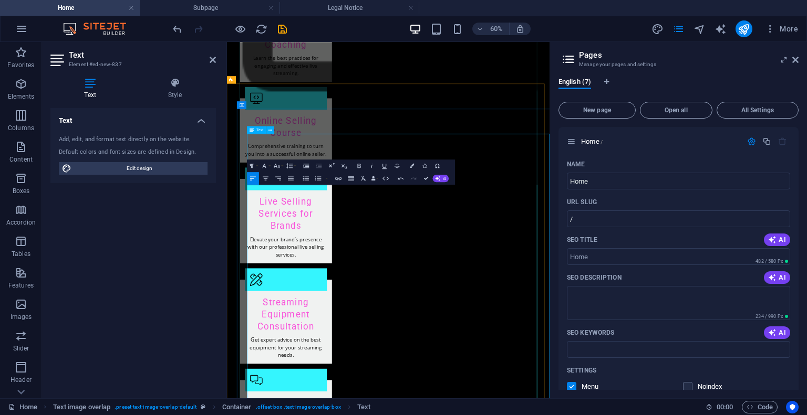
scroll to position [1920, 0]
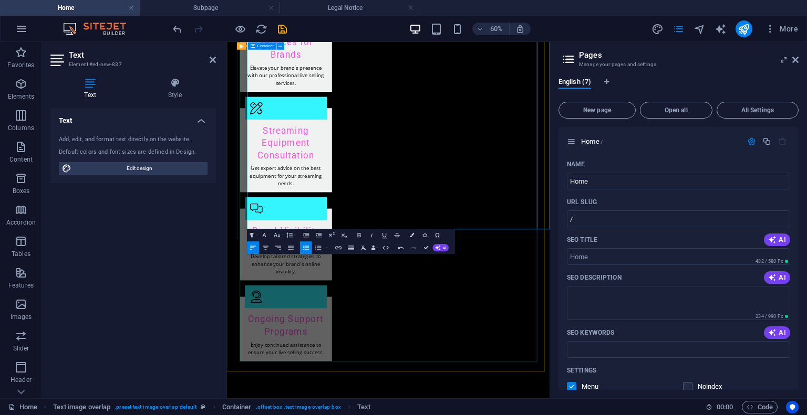
scroll to position [2235, 0]
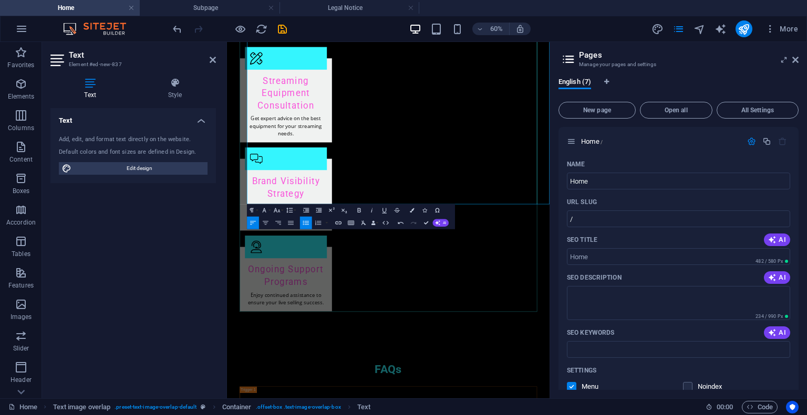
click at [187, 259] on div "Text Add, edit, and format text directly on the website. Default colors and fon…" at bounding box center [132, 249] width 165 height 282
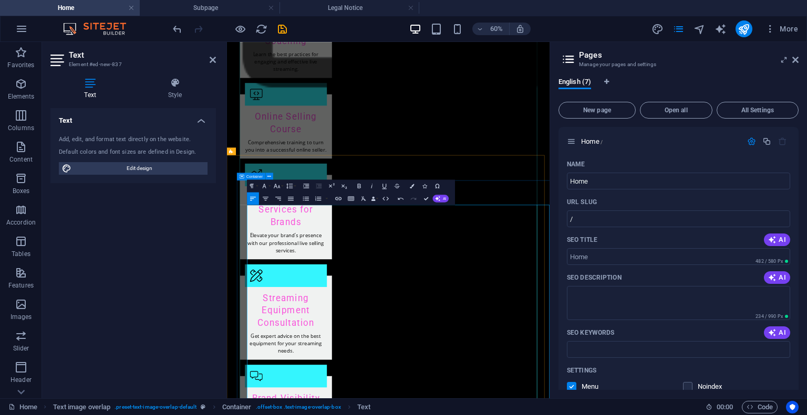
scroll to position [1576, 0]
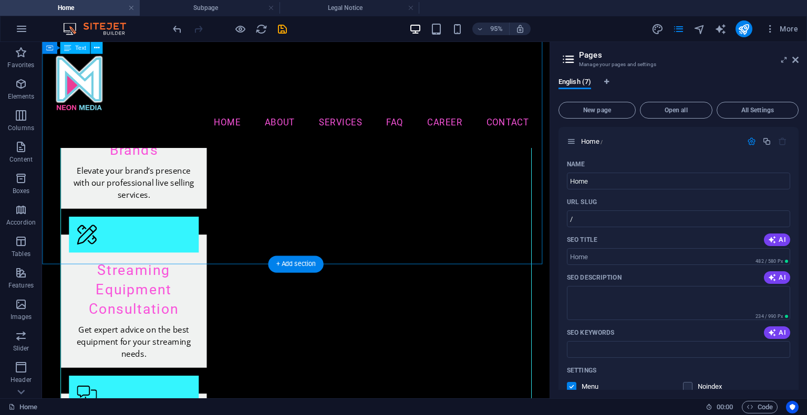
scroll to position [1806, 0]
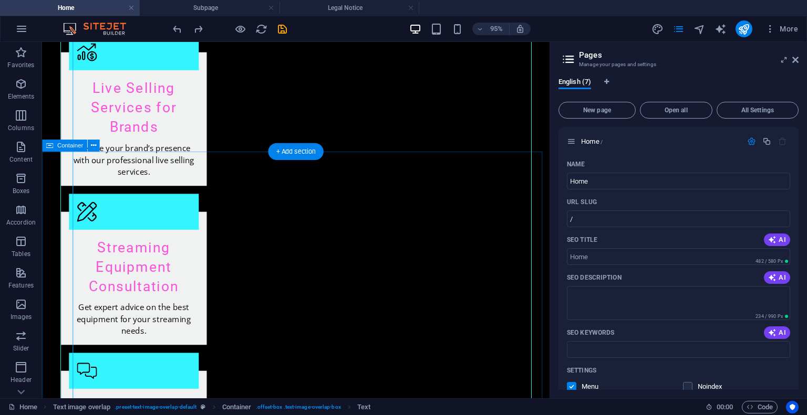
scroll to position [1912, 0]
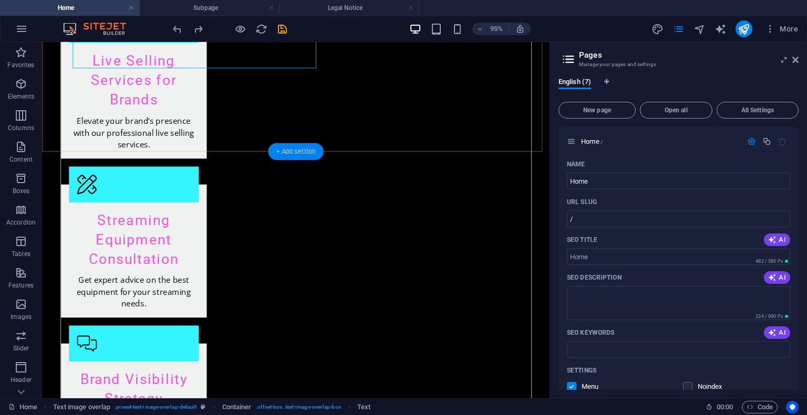
drag, startPoint x: 79, startPoint y: 117, endPoint x: 298, endPoint y: 154, distance: 222.3
click at [298, 154] on div "+ Add section" at bounding box center [295, 151] width 55 height 17
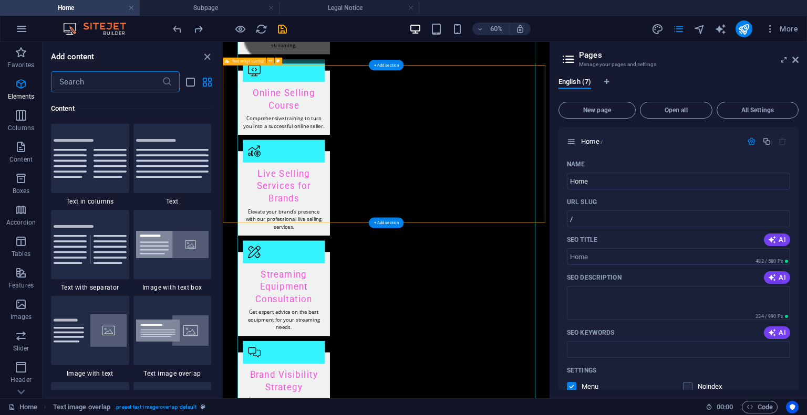
scroll to position [1838, 0]
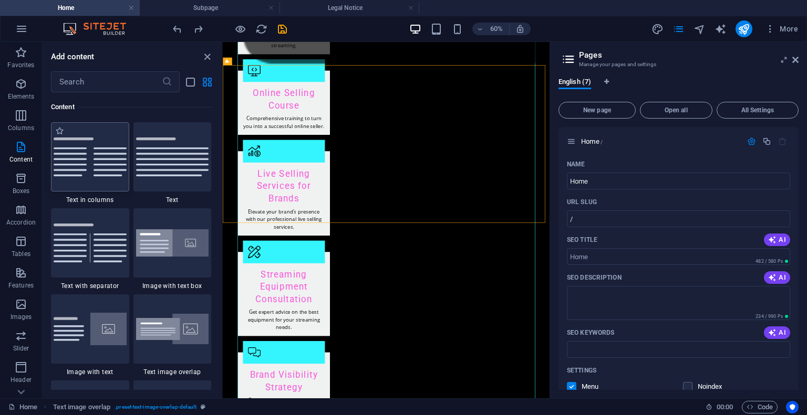
click at [61, 154] on img at bounding box center [90, 157] width 73 height 39
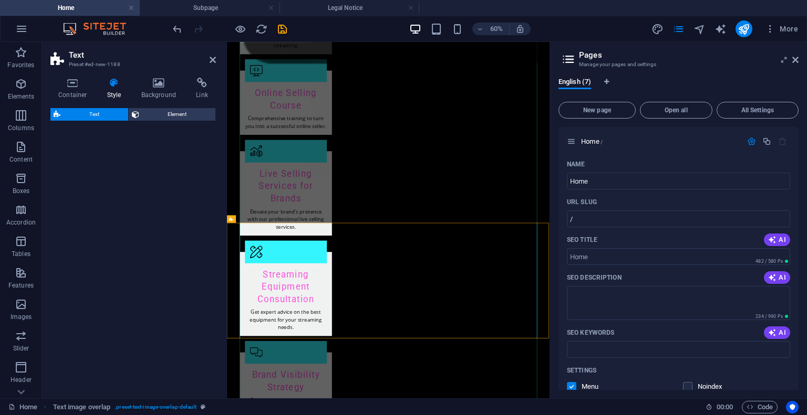
select select "rem"
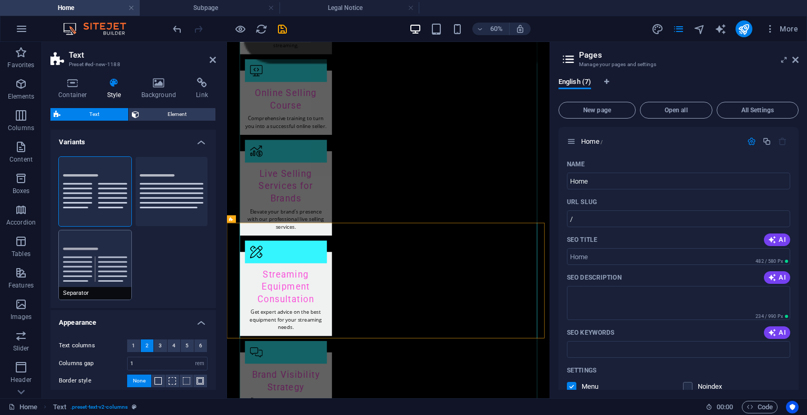
click at [96, 275] on div "Columns Default Separator" at bounding box center [132, 229] width 165 height 160
click at [96, 273] on button "Separator" at bounding box center [95, 265] width 72 height 69
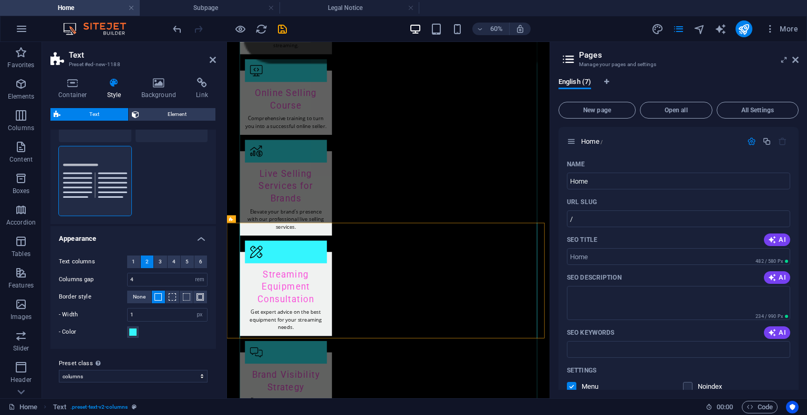
click at [192, 178] on div "Columns Default Separator" at bounding box center [132, 145] width 165 height 160
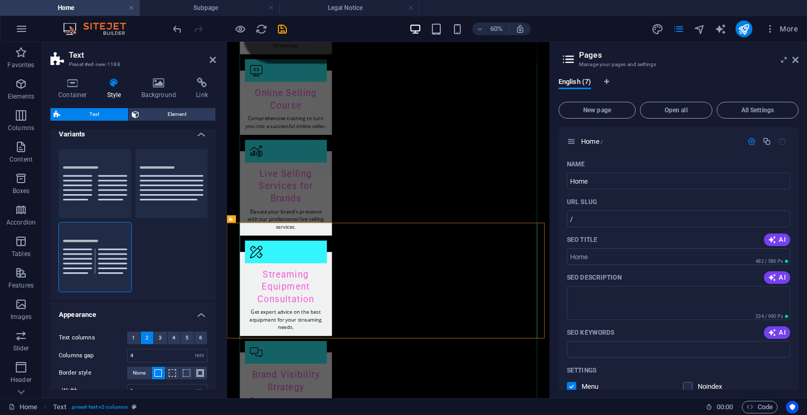
scroll to position [0, 0]
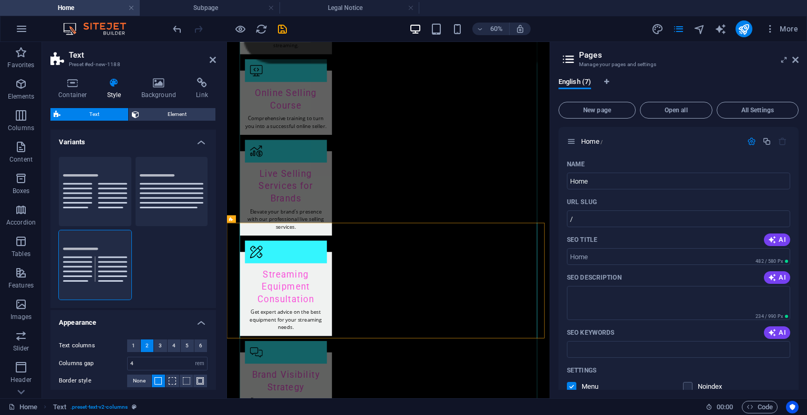
type input "1"
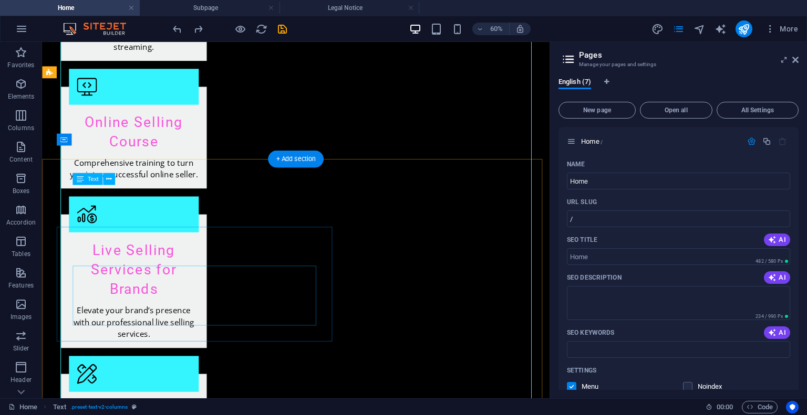
scroll to position [1726, 0]
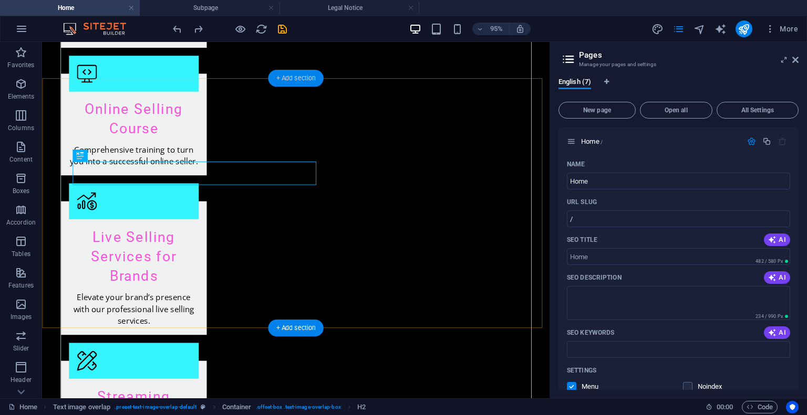
click at [298, 78] on div "+ Add section" at bounding box center [295, 78] width 55 height 17
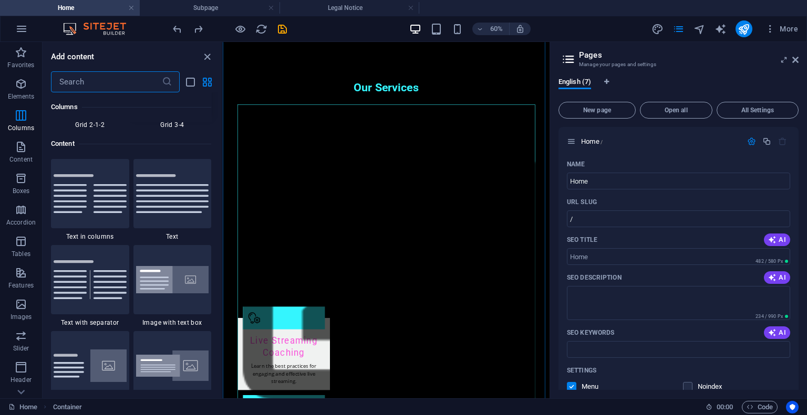
scroll to position [1838, 0]
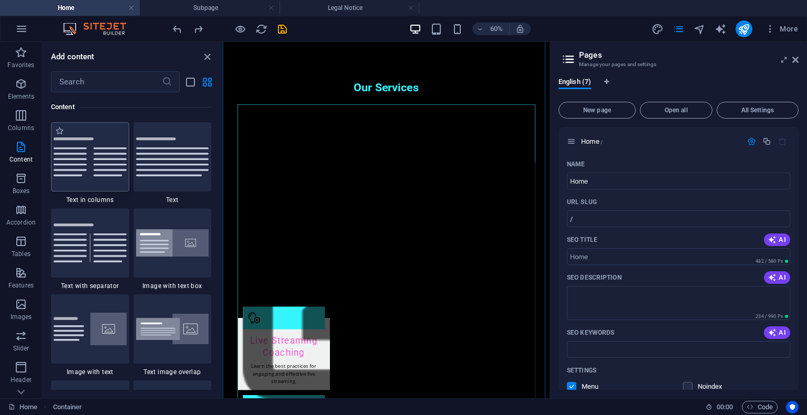
click at [100, 178] on div at bounding box center [90, 156] width 78 height 69
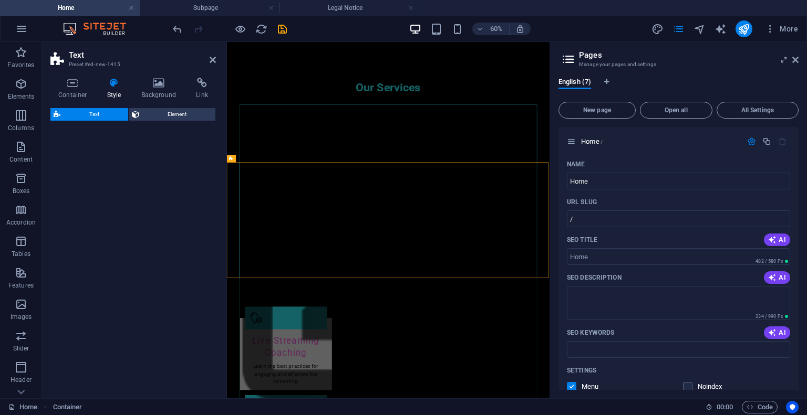
select select "rem"
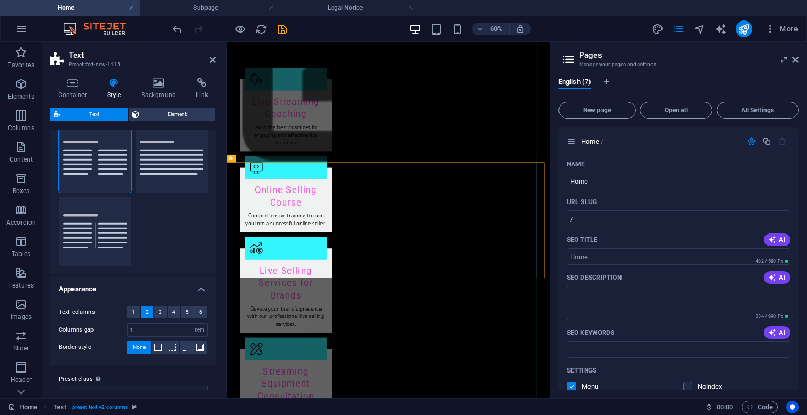
scroll to position [0, 0]
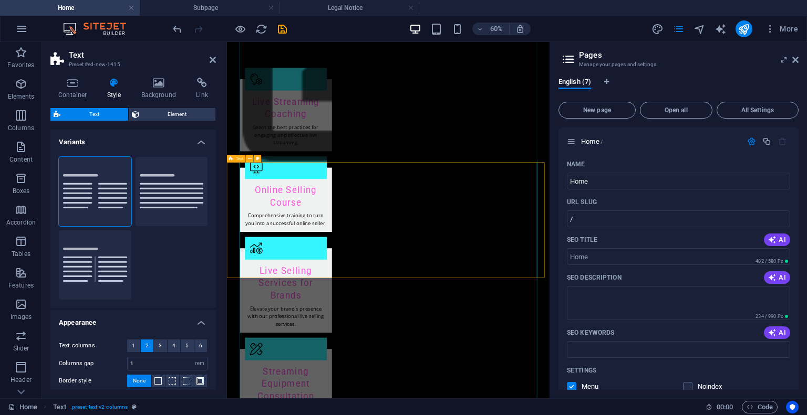
drag, startPoint x: 414, startPoint y: 201, endPoint x: 266, endPoint y: 262, distance: 159.7
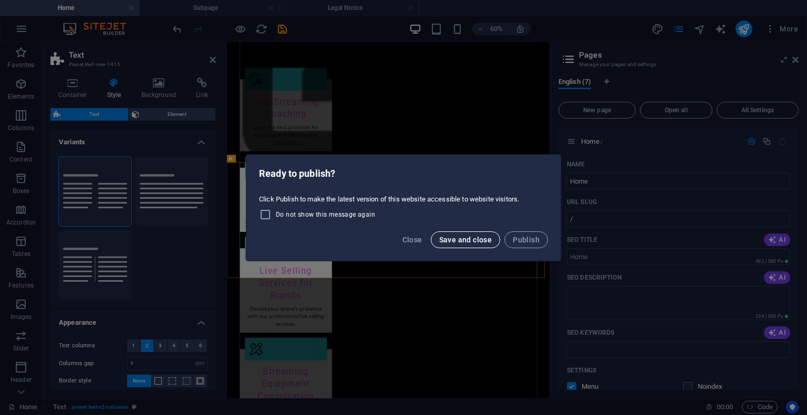
click at [470, 241] on span "Save and close" at bounding box center [465, 240] width 53 height 8
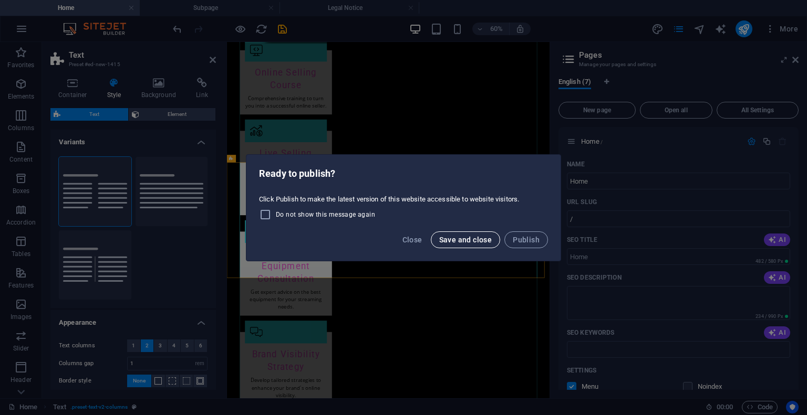
checkbox input "false"
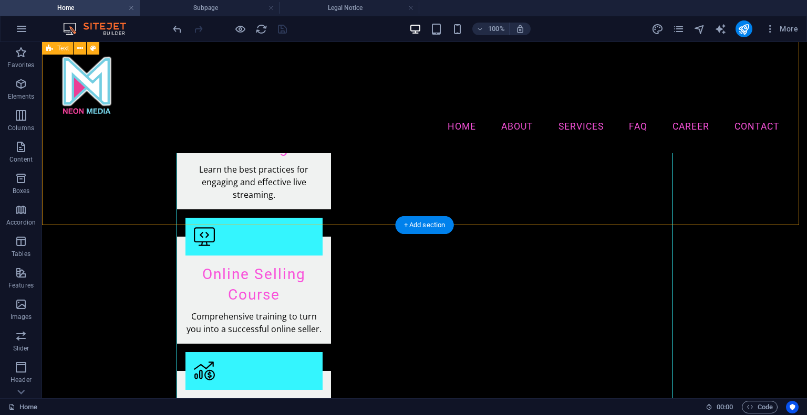
scroll to position [1515, 0]
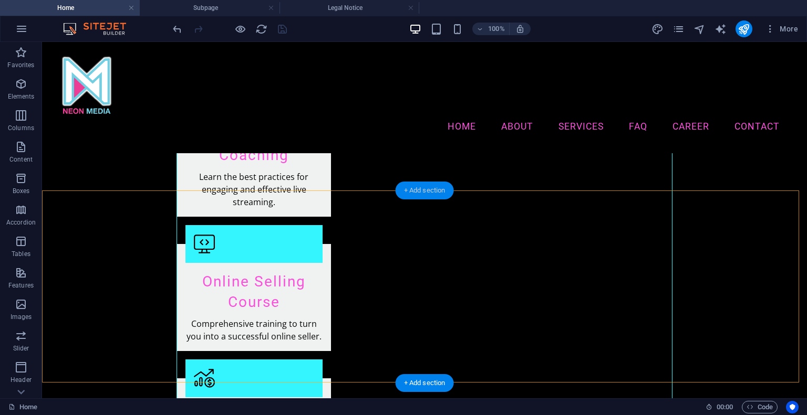
drag, startPoint x: 422, startPoint y: 186, endPoint x: 57, endPoint y: 157, distance: 366.2
click at [422, 186] on div "+ Add section" at bounding box center [425, 191] width 58 height 18
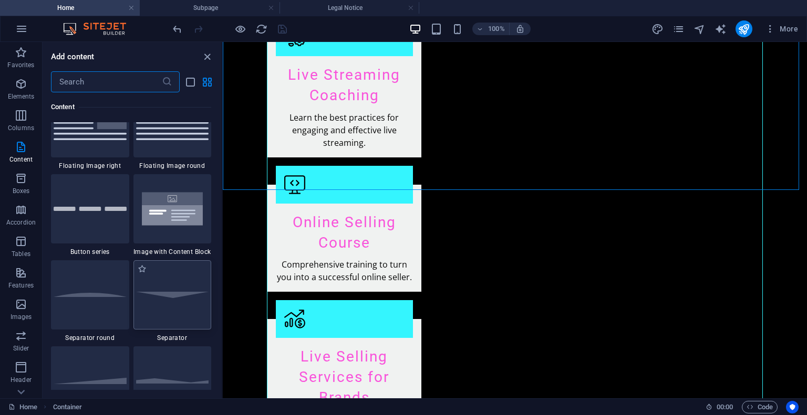
scroll to position [2363, 0]
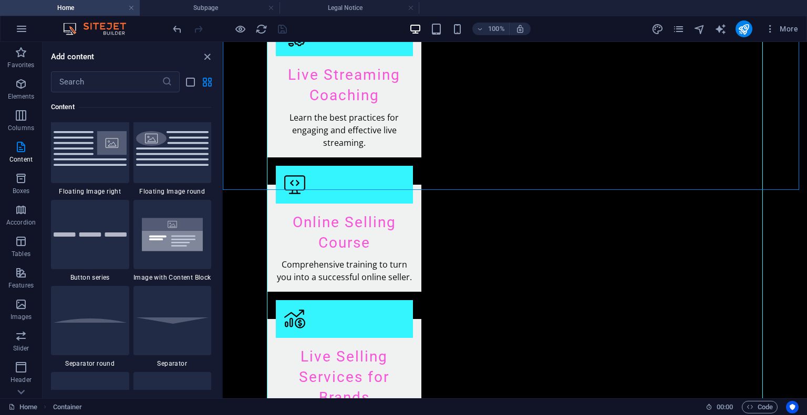
click at [182, 151] on img at bounding box center [172, 148] width 73 height 34
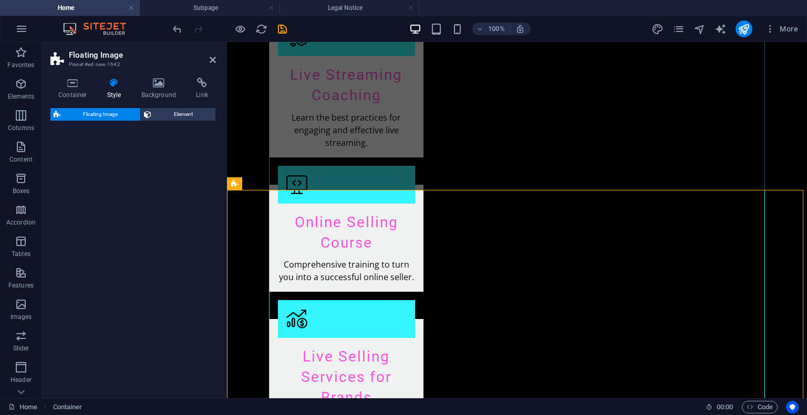
select select "%"
select select "rem"
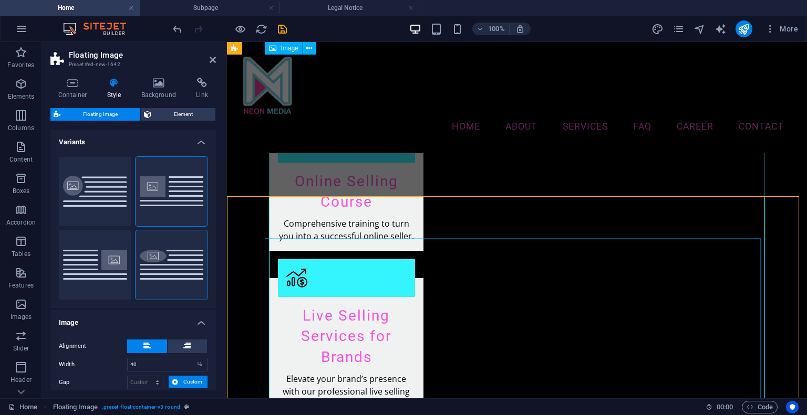
scroll to position [1515, 0]
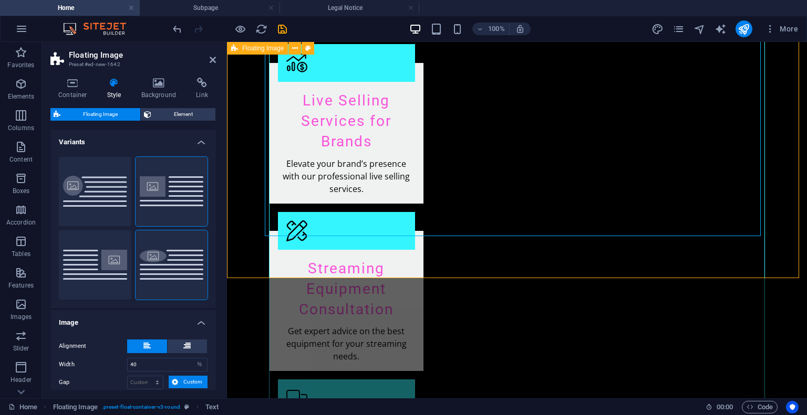
scroll to position [1811, 0]
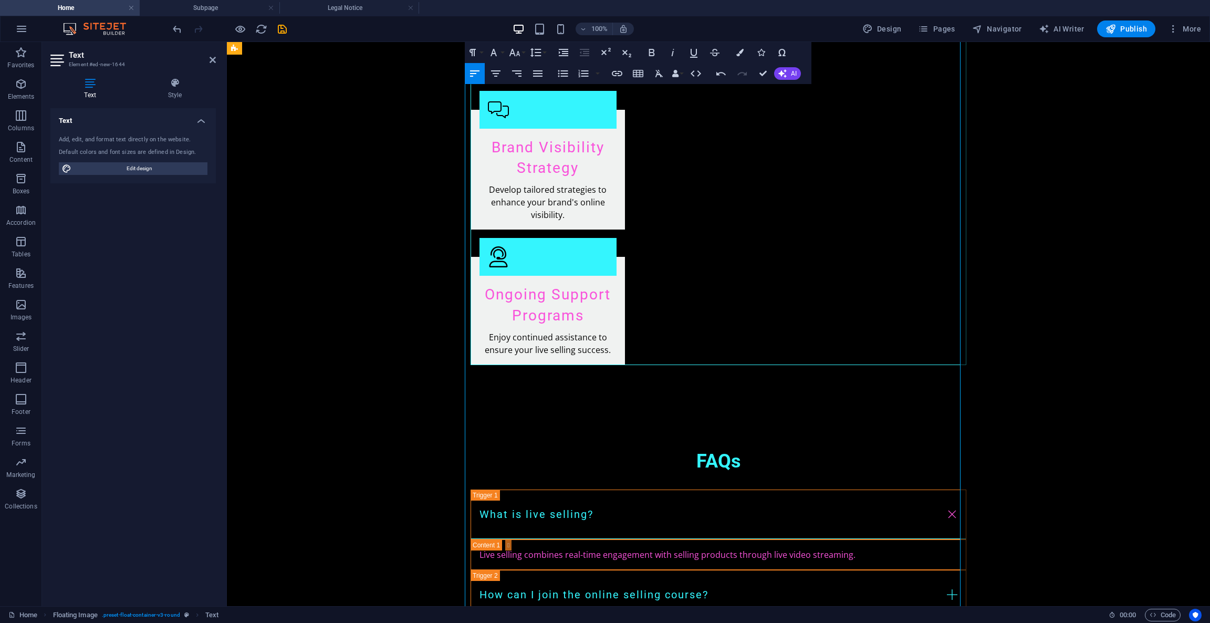
scroll to position [2374, 0]
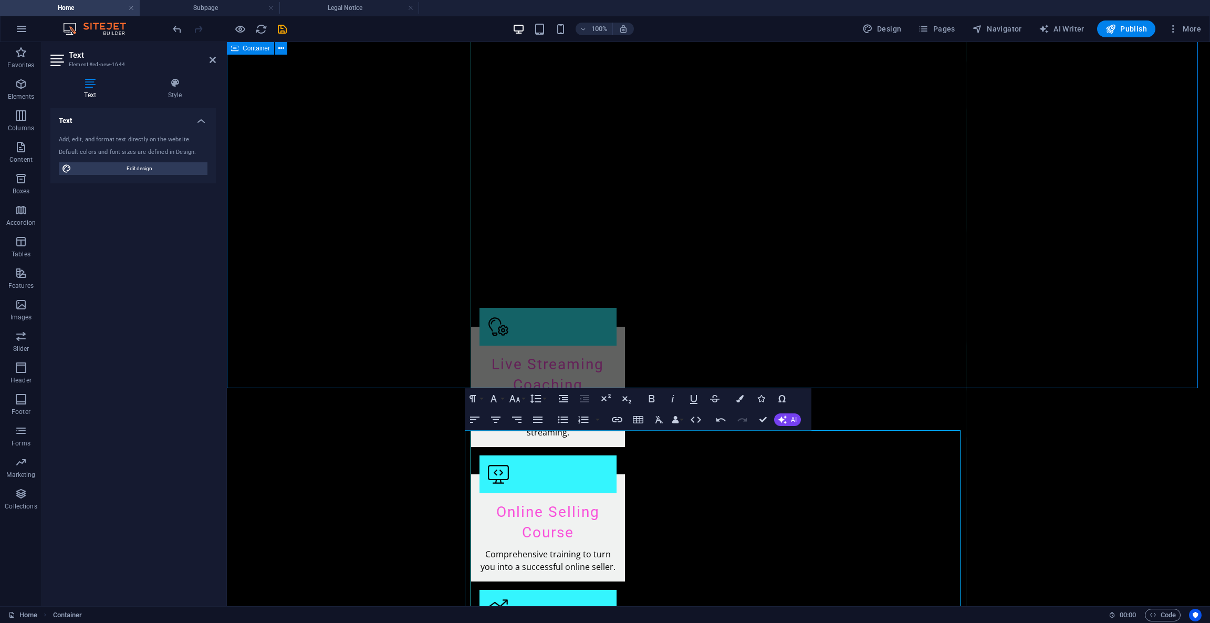
scroll to position [1586, 0]
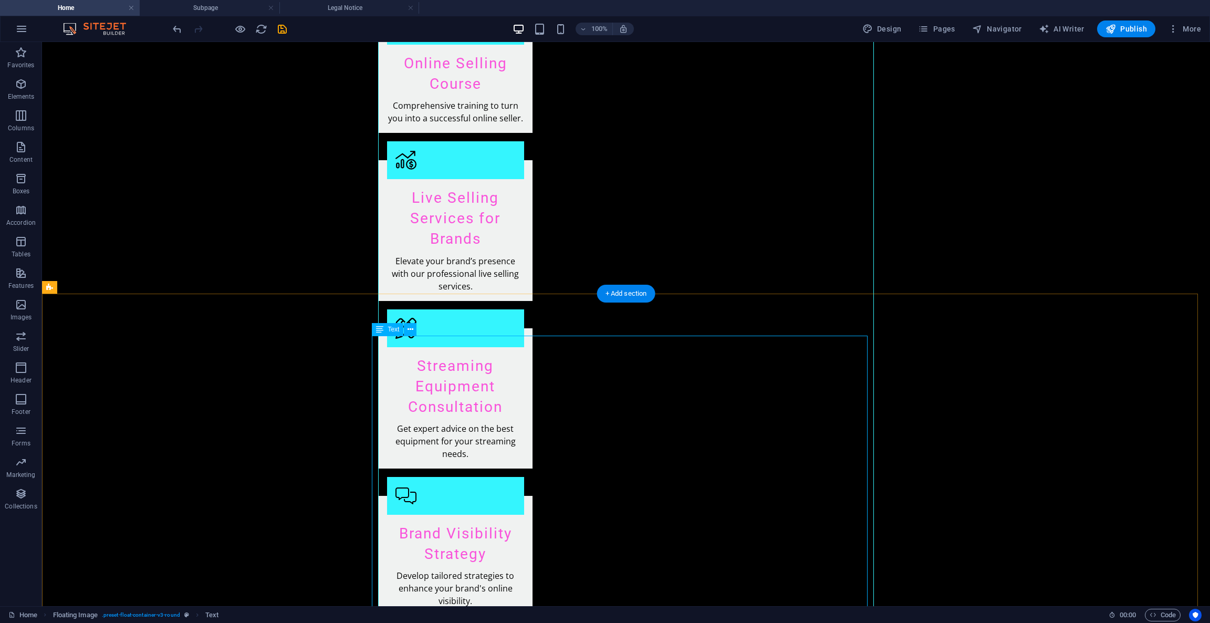
scroll to position [1902, 0]
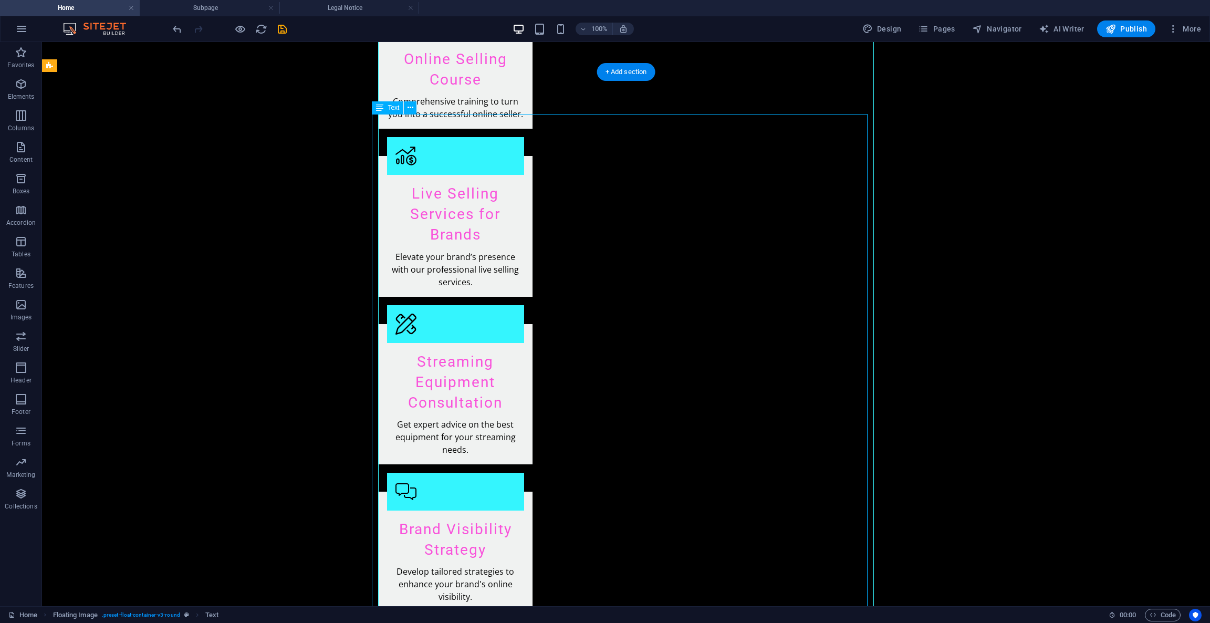
drag, startPoint x: 572, startPoint y: 334, endPoint x: 602, endPoint y: 340, distance: 30.6
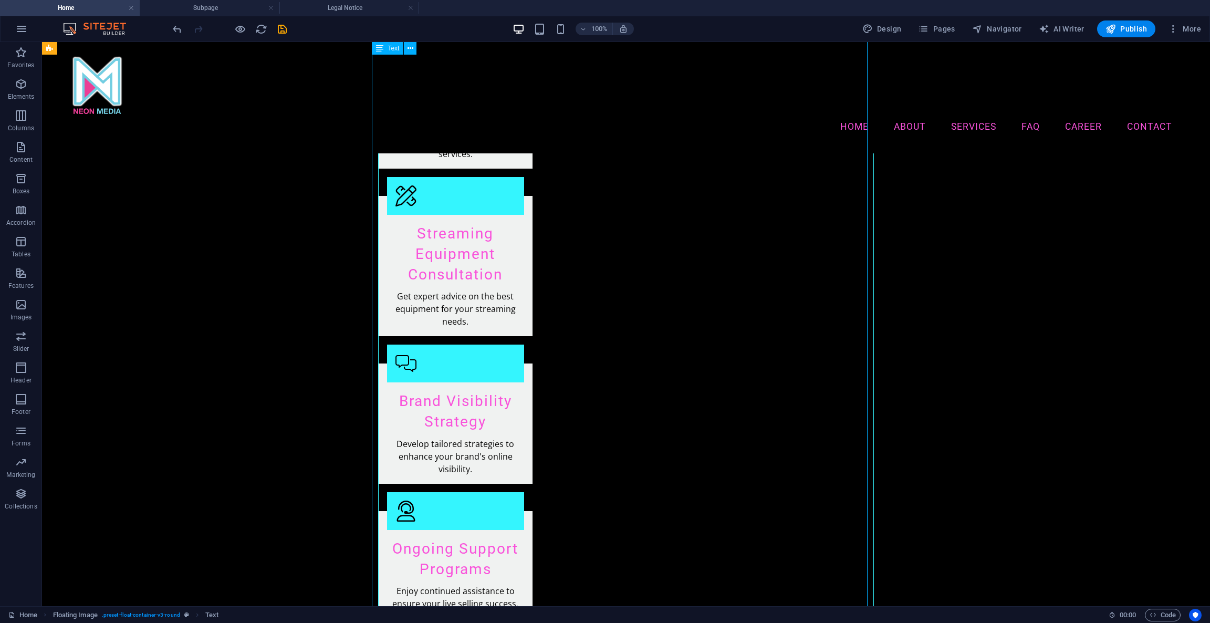
scroll to position [2053, 0]
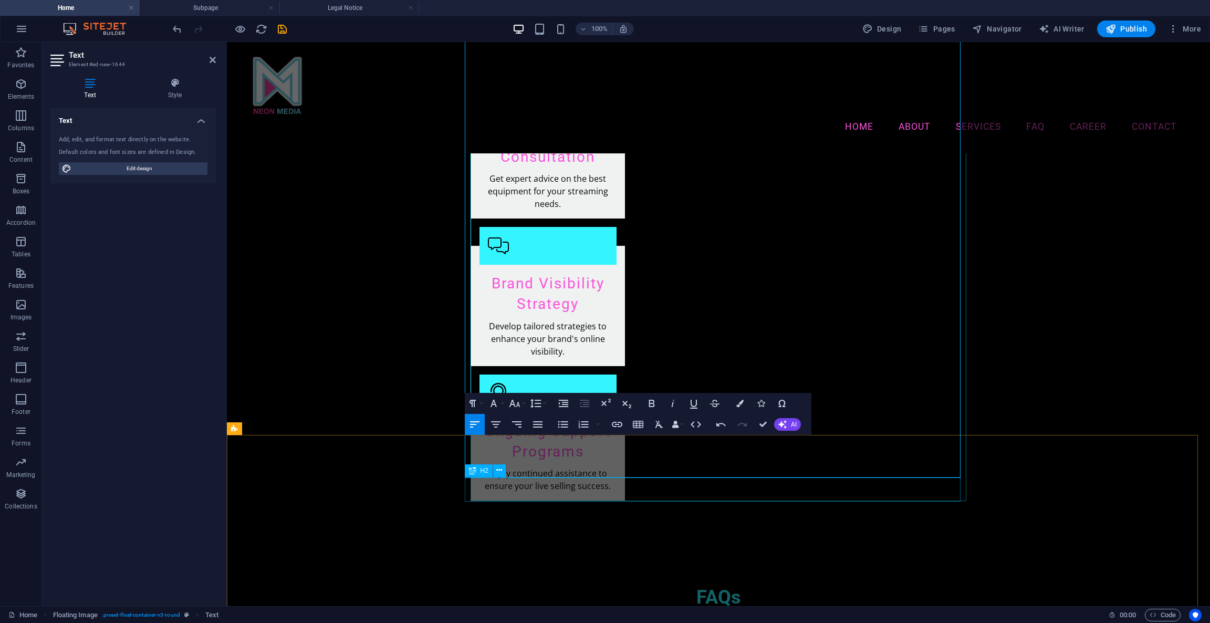
scroll to position [2158, 0]
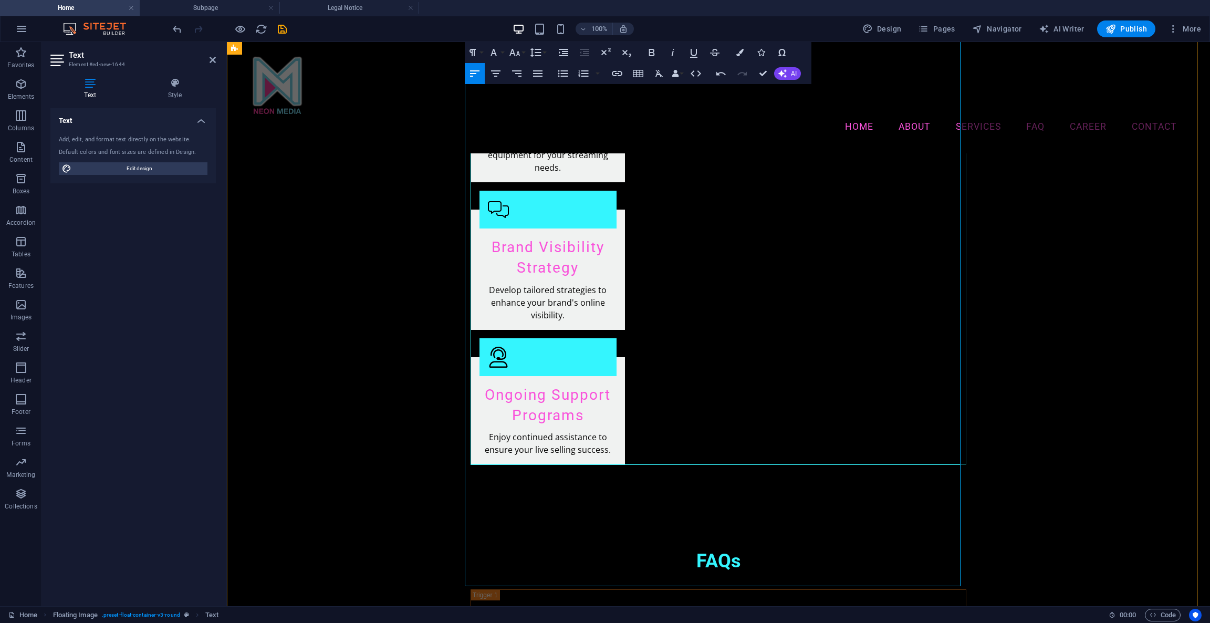
drag, startPoint x: 697, startPoint y: 263, endPoint x: 692, endPoint y: 264, distance: 5.4
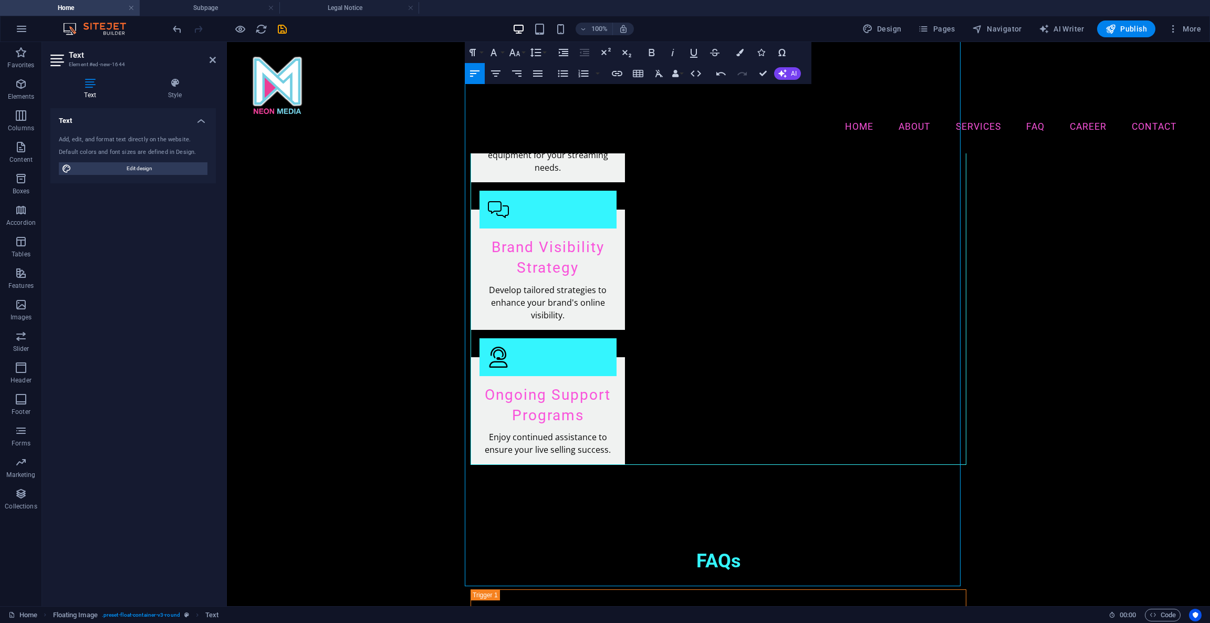
click at [475, 75] on icon "button" at bounding box center [475, 73] width 13 height 13
click at [474, 75] on icon "button" at bounding box center [475, 73] width 13 height 13
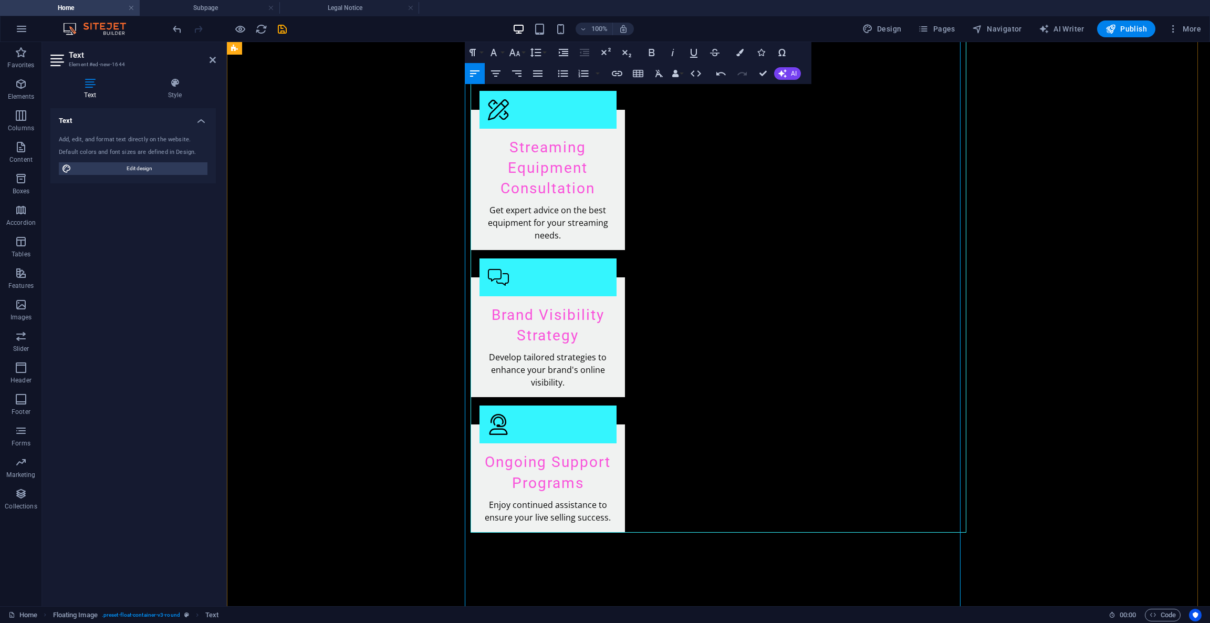
scroll to position [2243, 0]
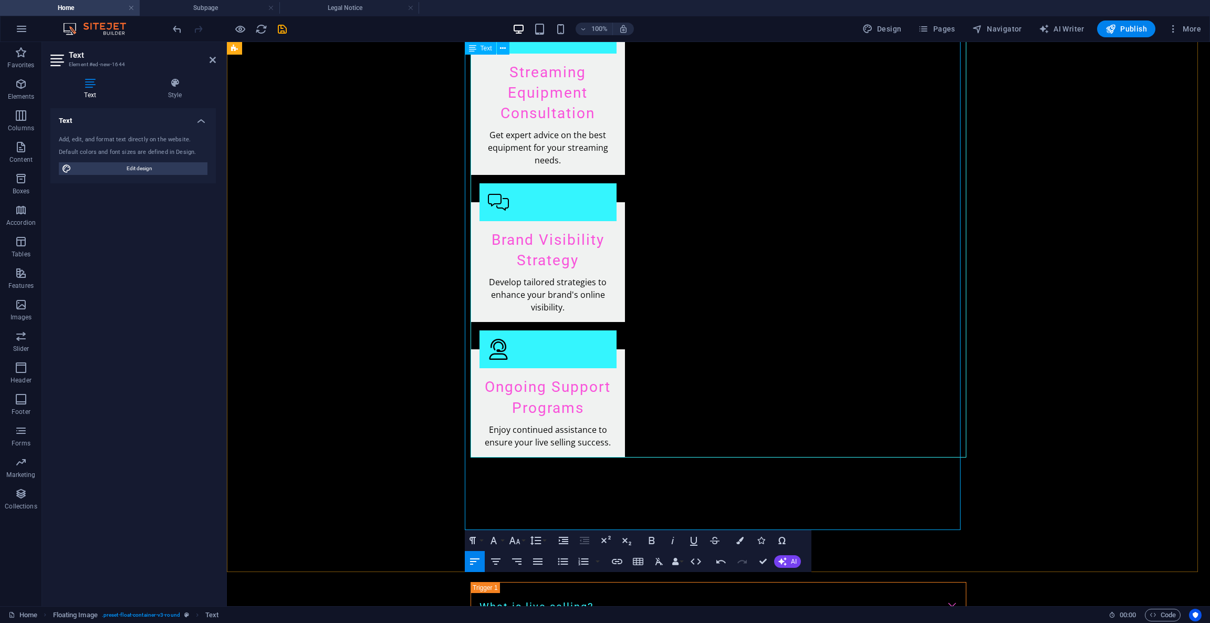
drag, startPoint x: 582, startPoint y: 317, endPoint x: 581, endPoint y: 311, distance: 5.4
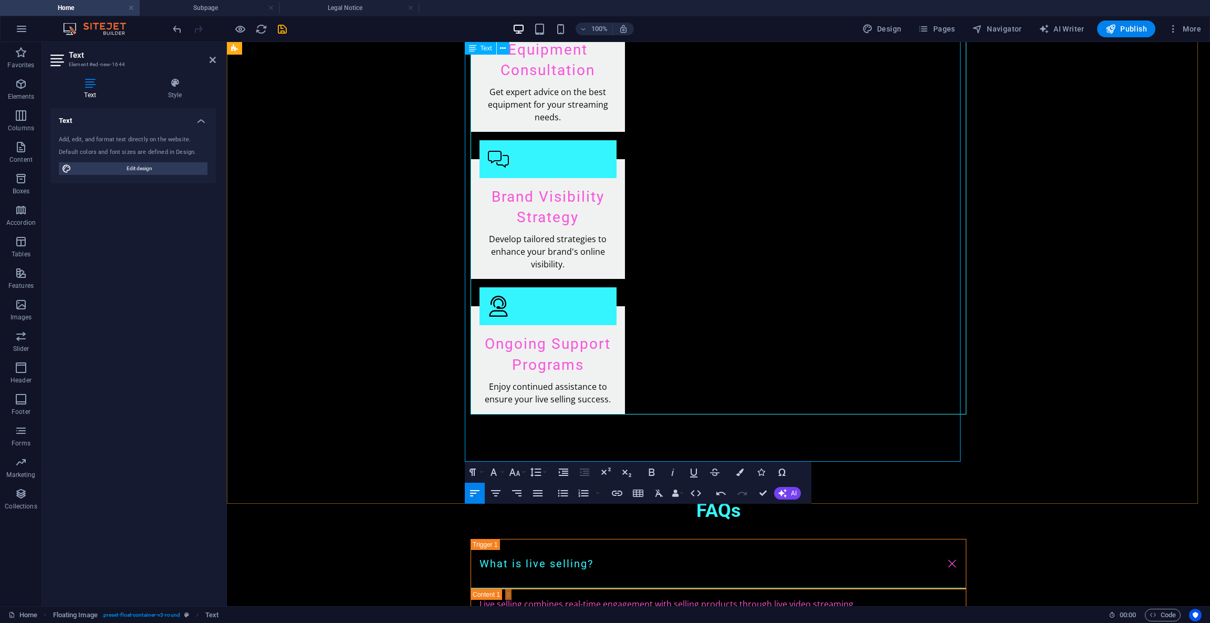
scroll to position [2322, 0]
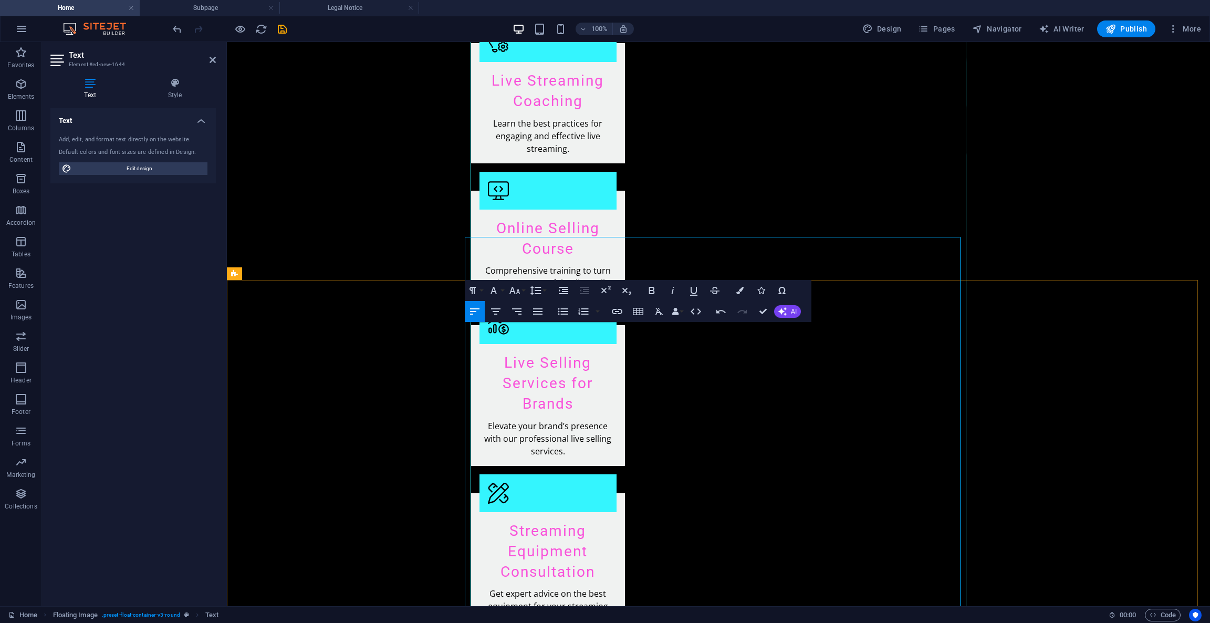
scroll to position [1849, 0]
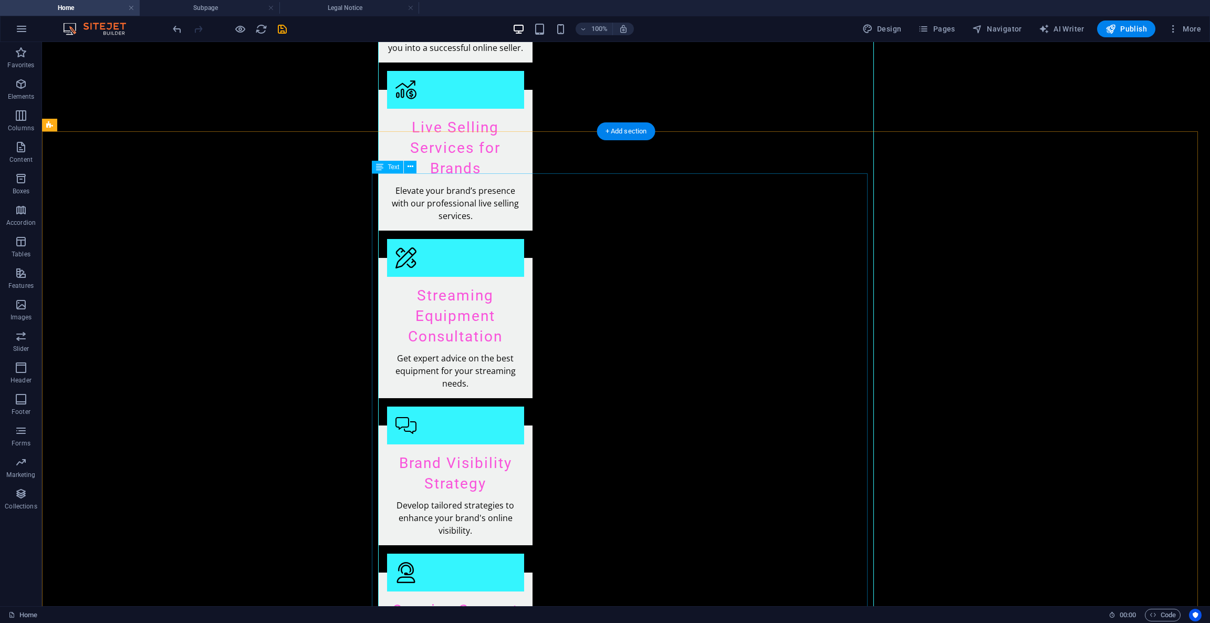
scroll to position [2079, 0]
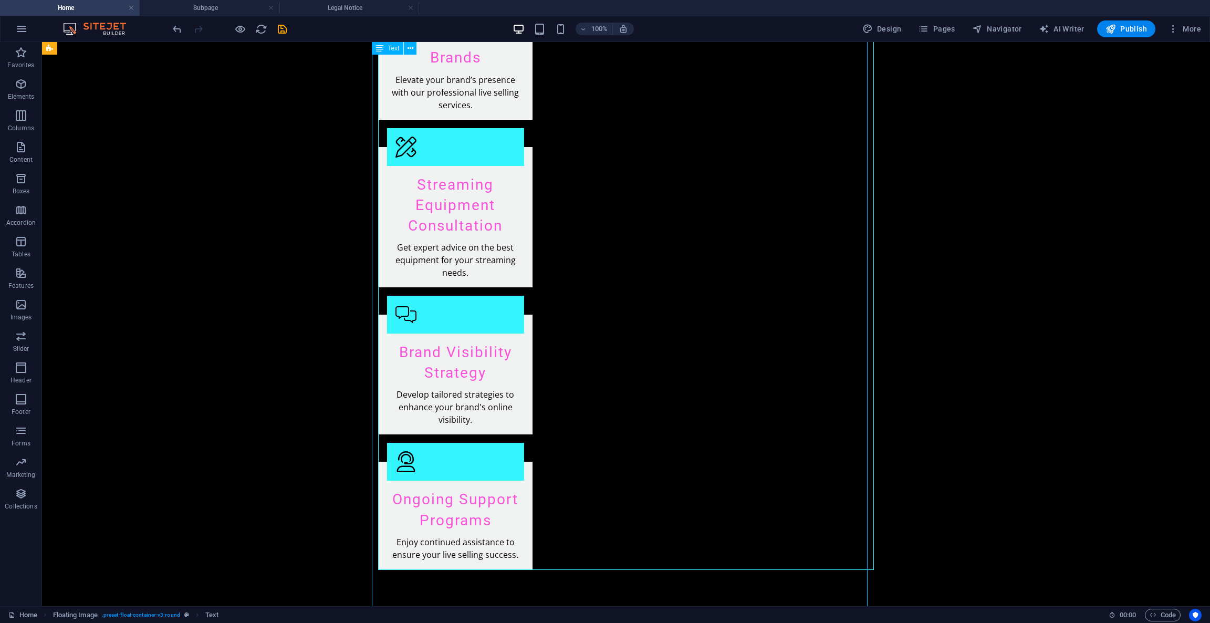
scroll to position [1691, 0]
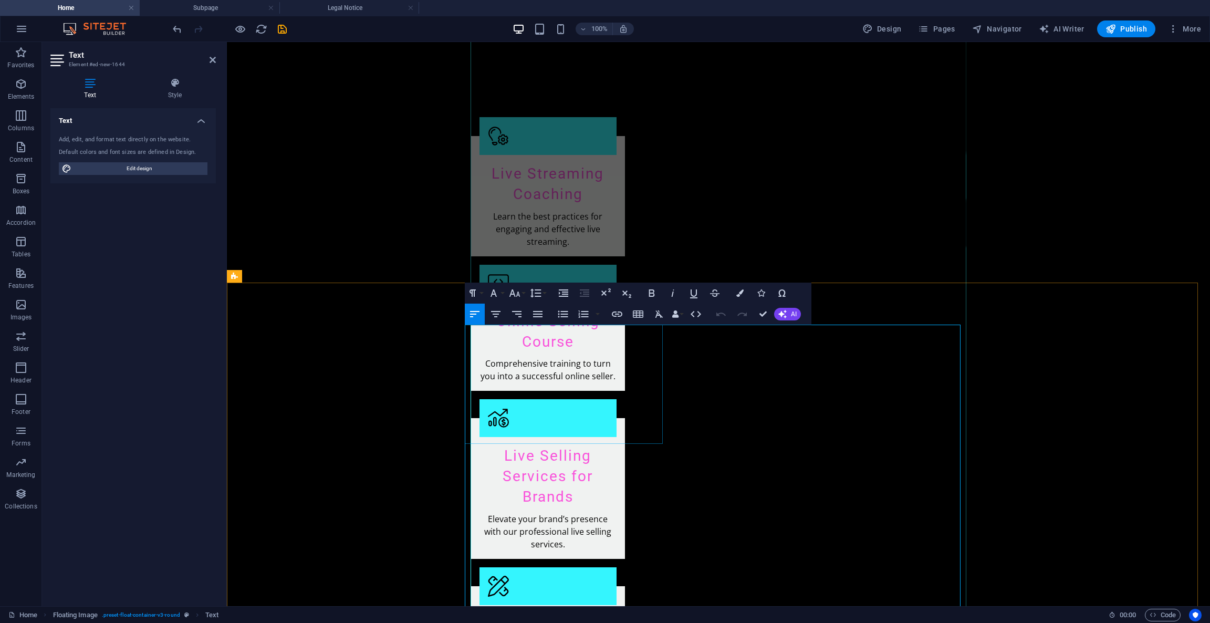
select select "%"
